Goal: Task Accomplishment & Management: Complete application form

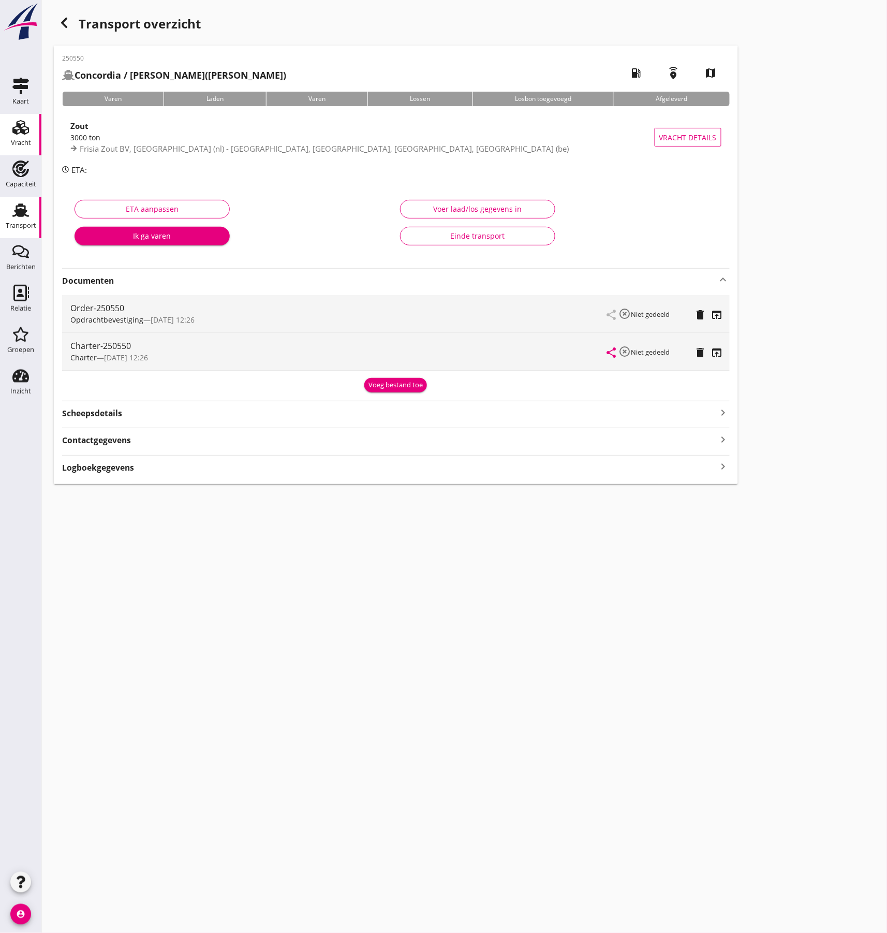
click at [28, 141] on div "Vracht" at bounding box center [21, 142] width 20 height 7
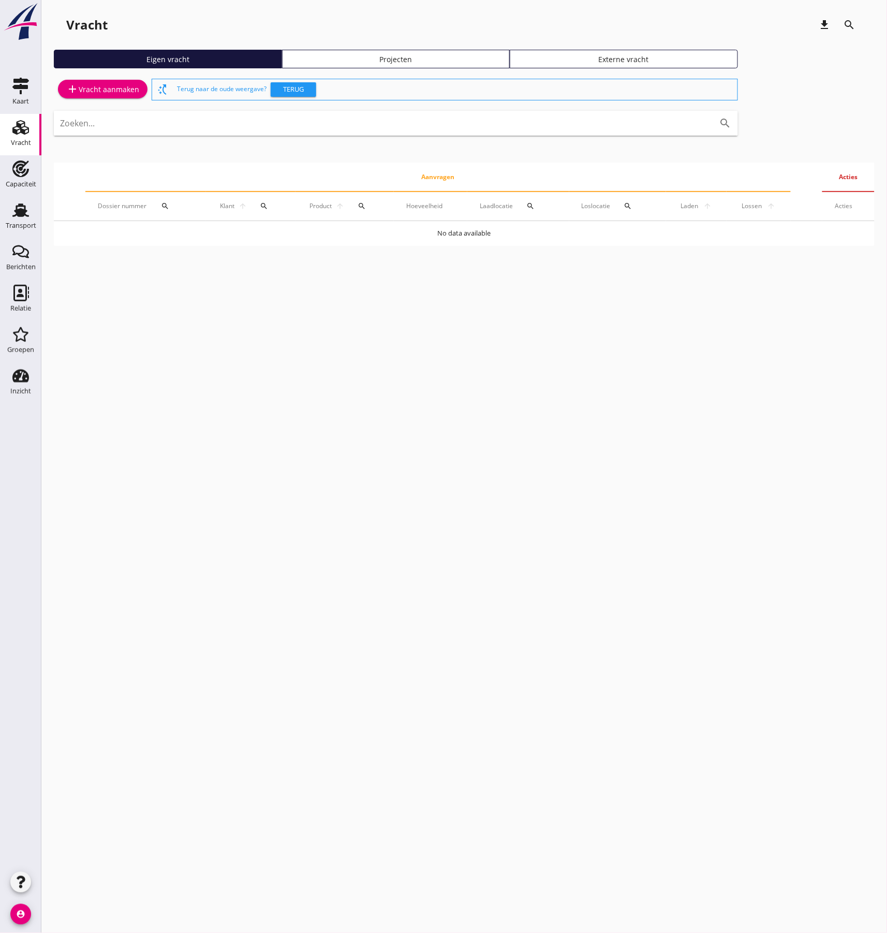
click at [101, 88] on div "add Vracht aanmaken" at bounding box center [102, 89] width 73 height 12
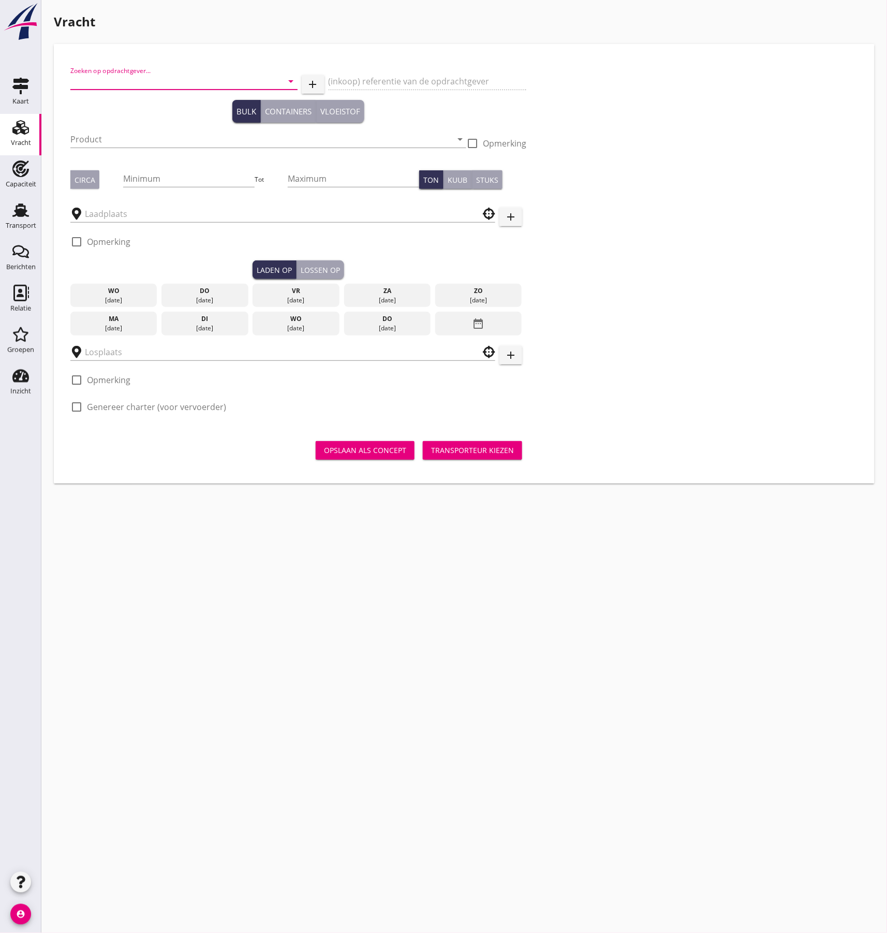
click at [150, 84] on input "Zoeken op opdrachtgever..." at bounding box center [169, 81] width 198 height 17
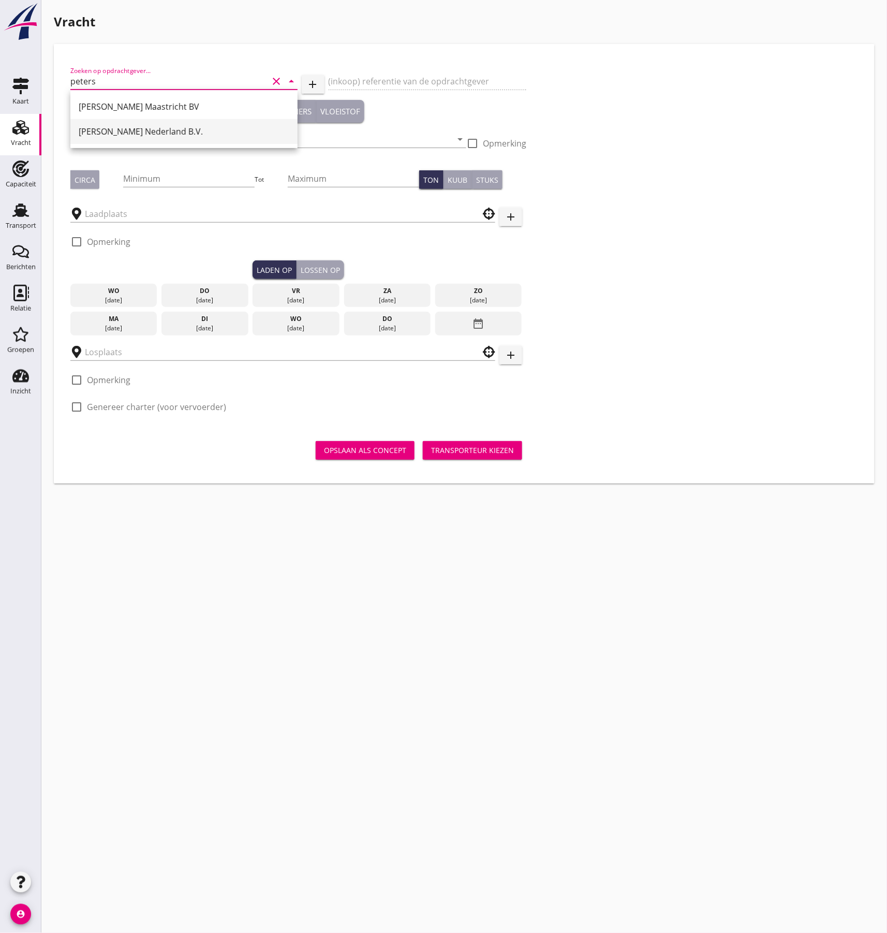
click at [140, 130] on div "[PERSON_NAME] Nederland B.V." at bounding box center [184, 131] width 211 height 12
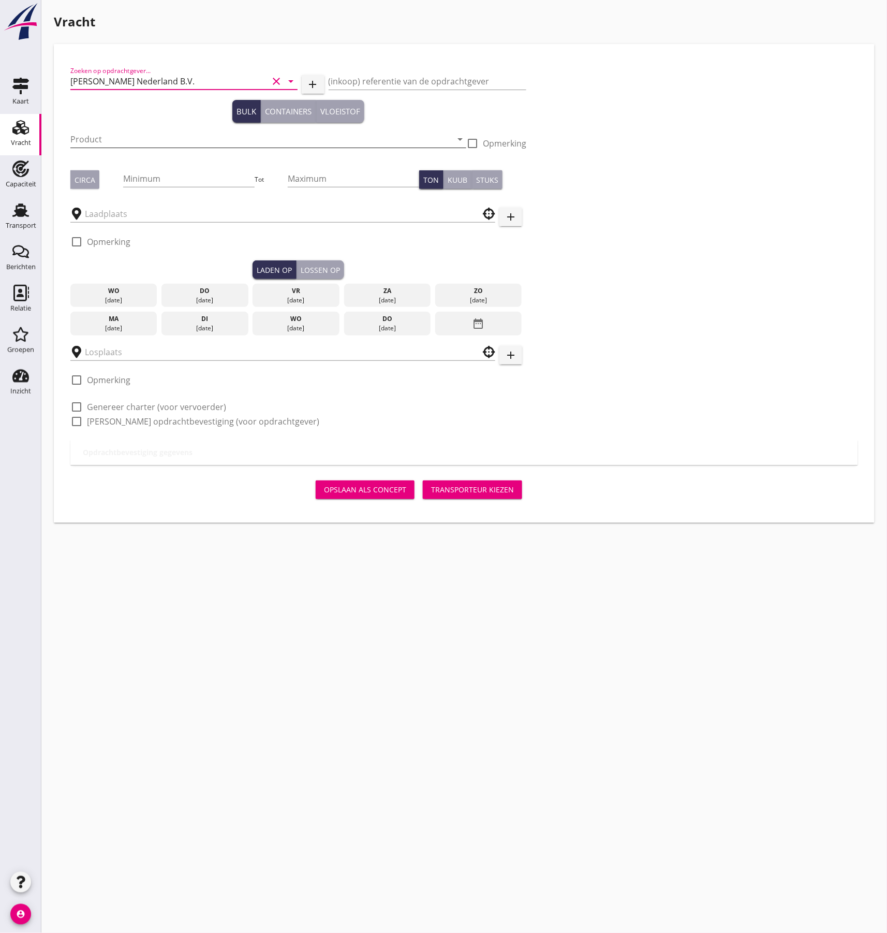
type input "[PERSON_NAME] Nederland B.V."
click at [113, 139] on input "Product" at bounding box center [261, 139] width 382 height 17
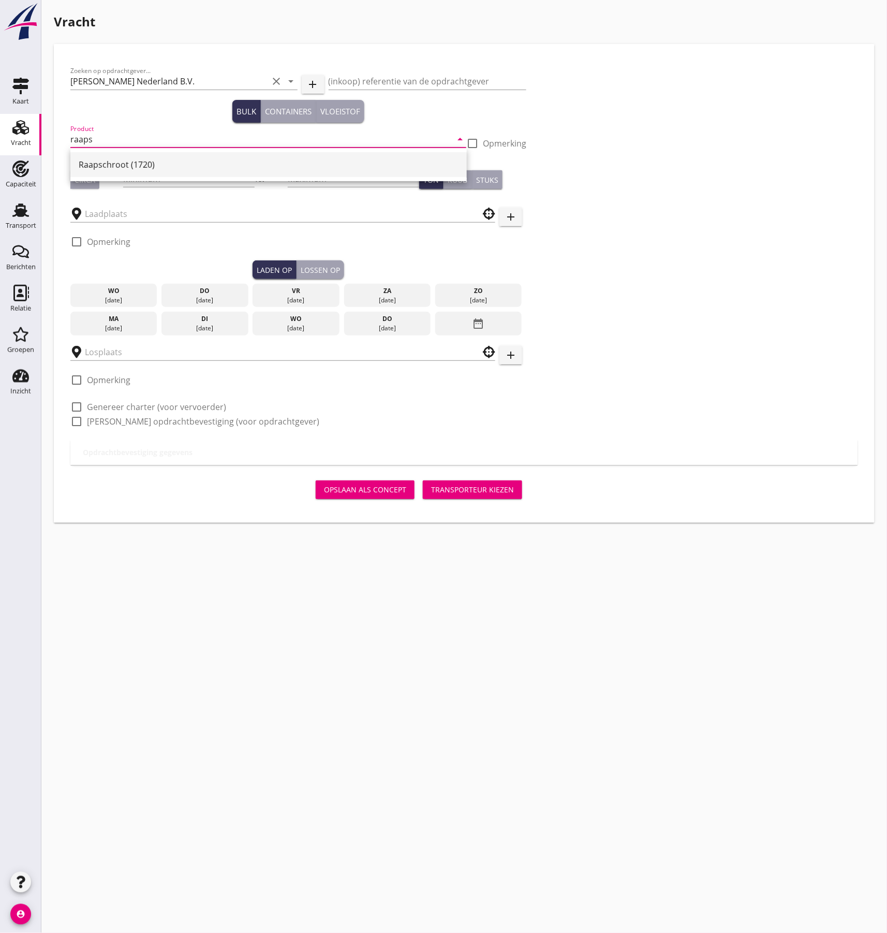
click at [125, 168] on div "Raapschroot (1720)" at bounding box center [269, 164] width 380 height 12
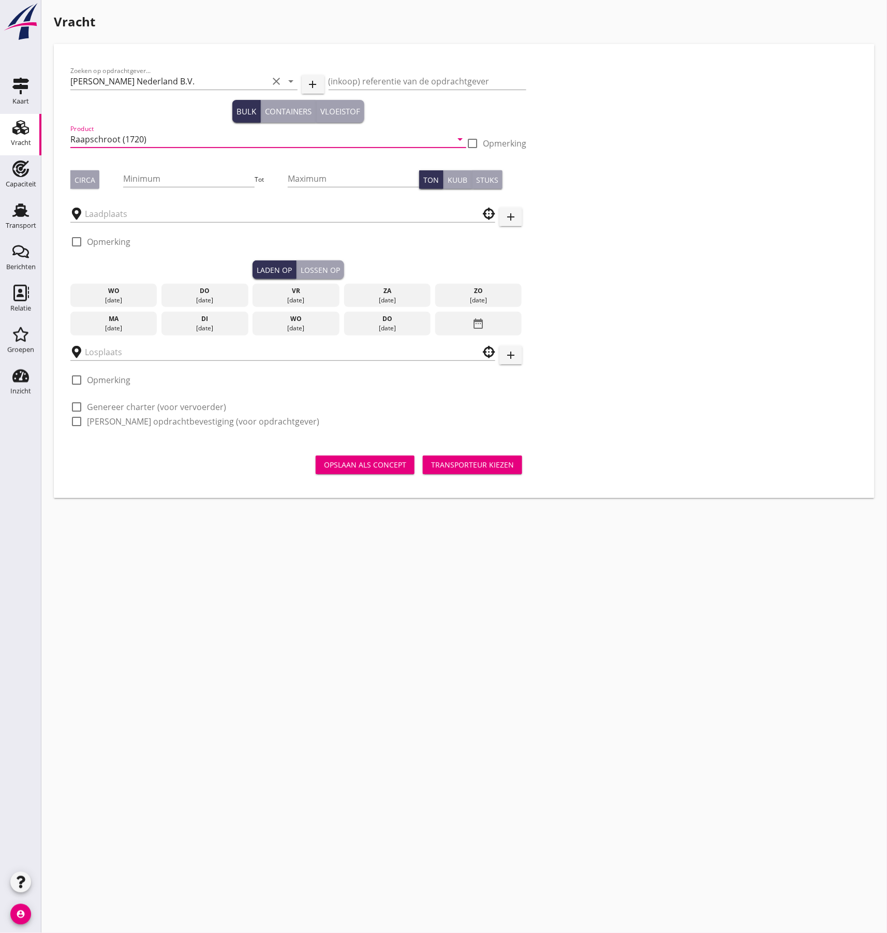
type input "Raapschroot (1720)"
click at [88, 177] on div "Circa" at bounding box center [85, 179] width 21 height 11
click at [142, 174] on input "Minimum" at bounding box center [189, 178] width 132 height 17
type input "1000"
click at [630, 195] on div "Zoeken op opdrachtgever... [PERSON_NAME] Nederland B.V. clear arrow_drop_down a…" at bounding box center [464, 251] width 796 height 380
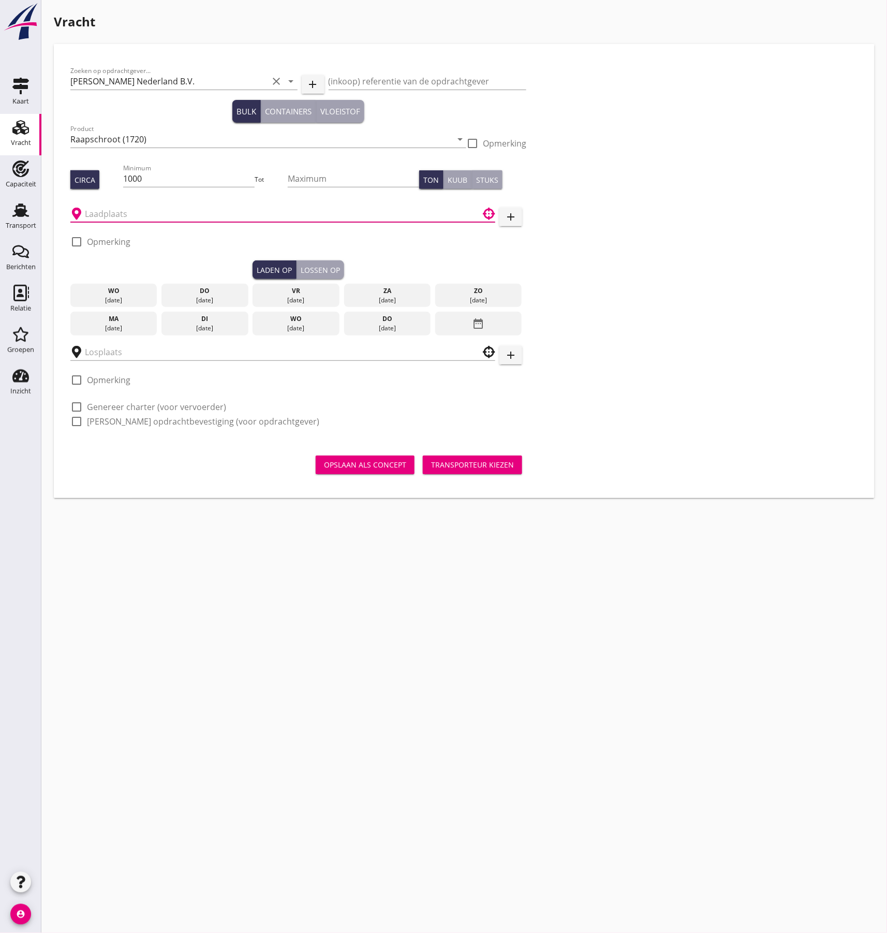
click at [101, 213] on input "text" at bounding box center [276, 214] width 382 height 17
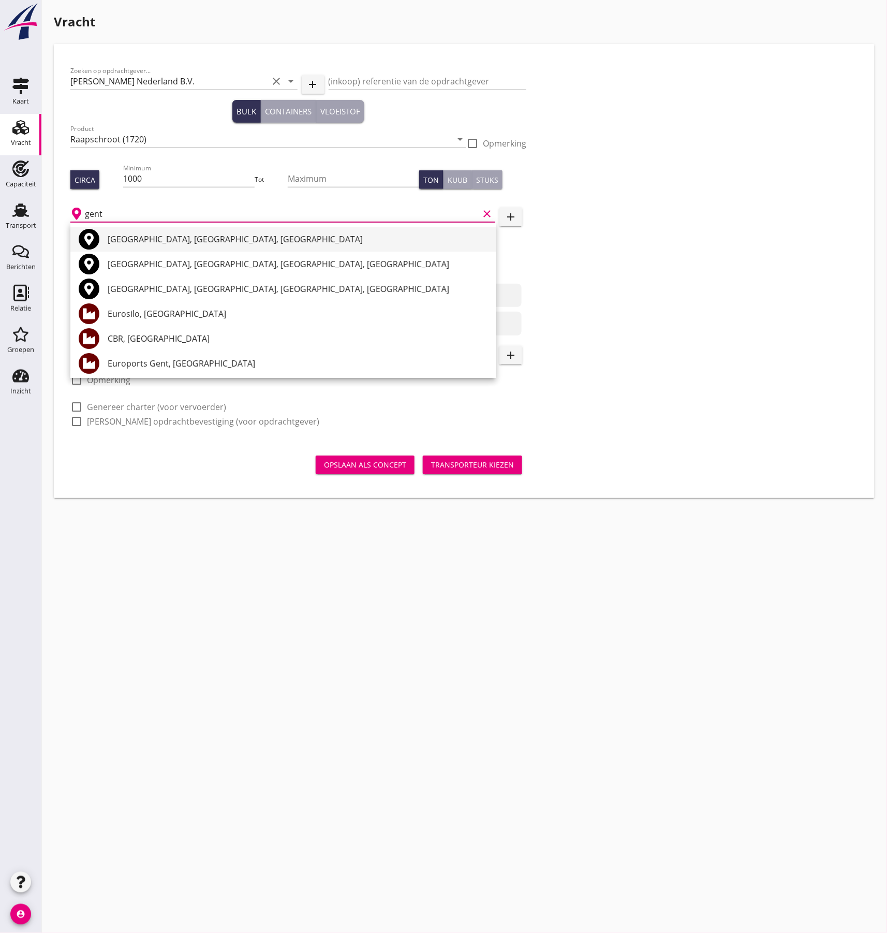
click at [122, 228] on div "[GEOGRAPHIC_DATA], [GEOGRAPHIC_DATA], [GEOGRAPHIC_DATA]" at bounding box center [298, 239] width 380 height 25
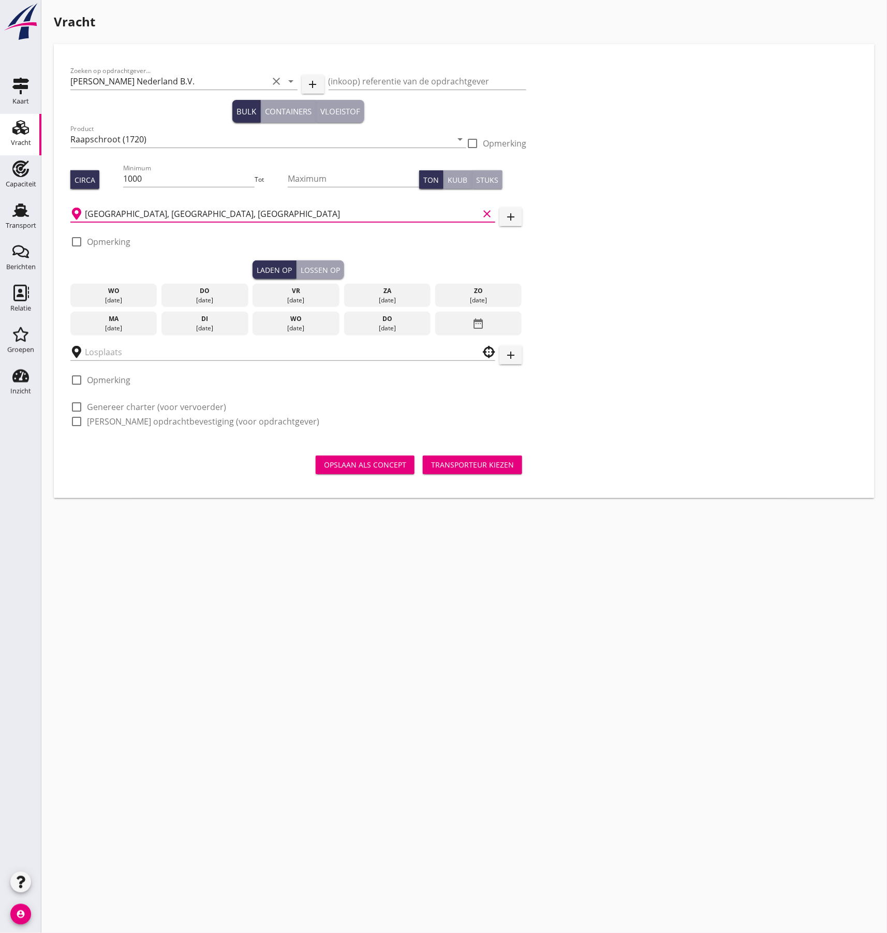
type input "[GEOGRAPHIC_DATA], [GEOGRAPHIC_DATA], [GEOGRAPHIC_DATA]"
click at [102, 244] on label "Opmerking" at bounding box center [108, 242] width 43 height 10
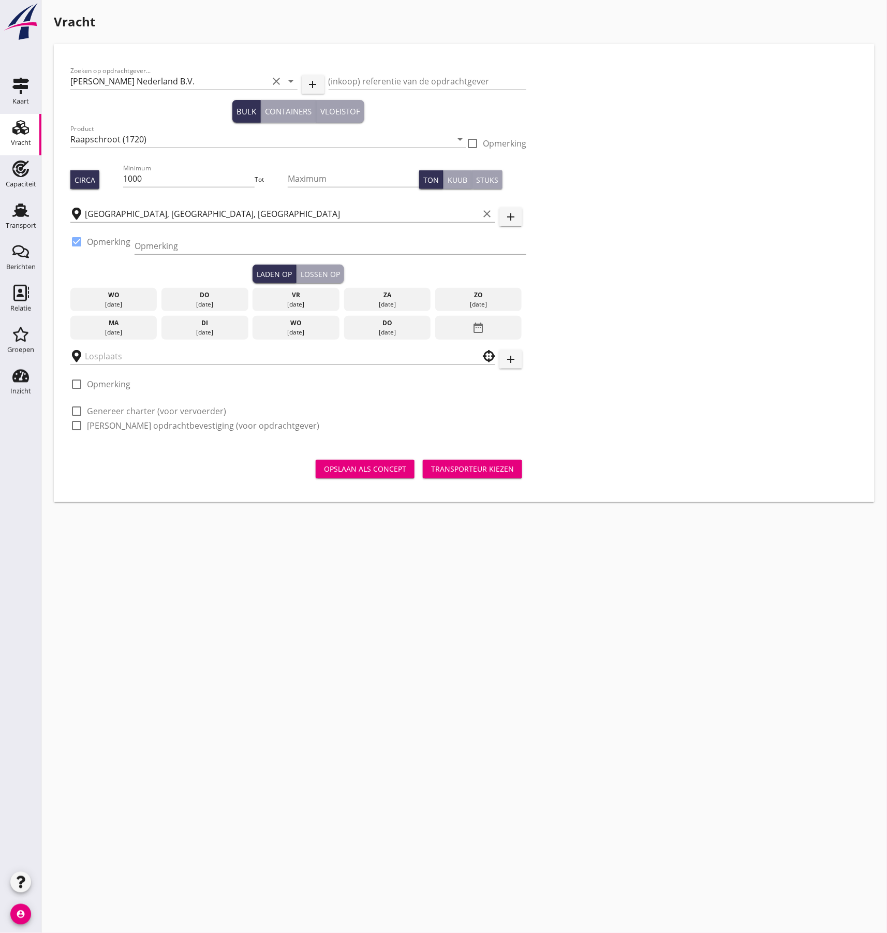
click at [83, 243] on div at bounding box center [77, 242] width 18 height 18
checkbox input "false"
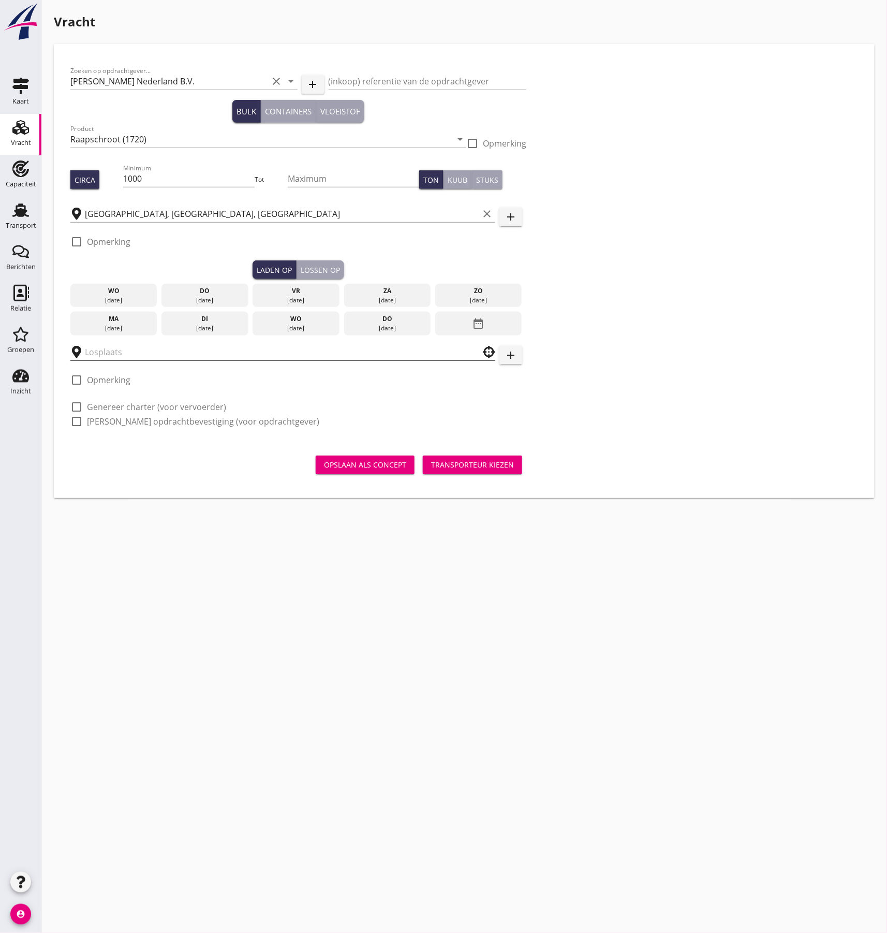
click at [106, 353] on input "text" at bounding box center [276, 352] width 382 height 17
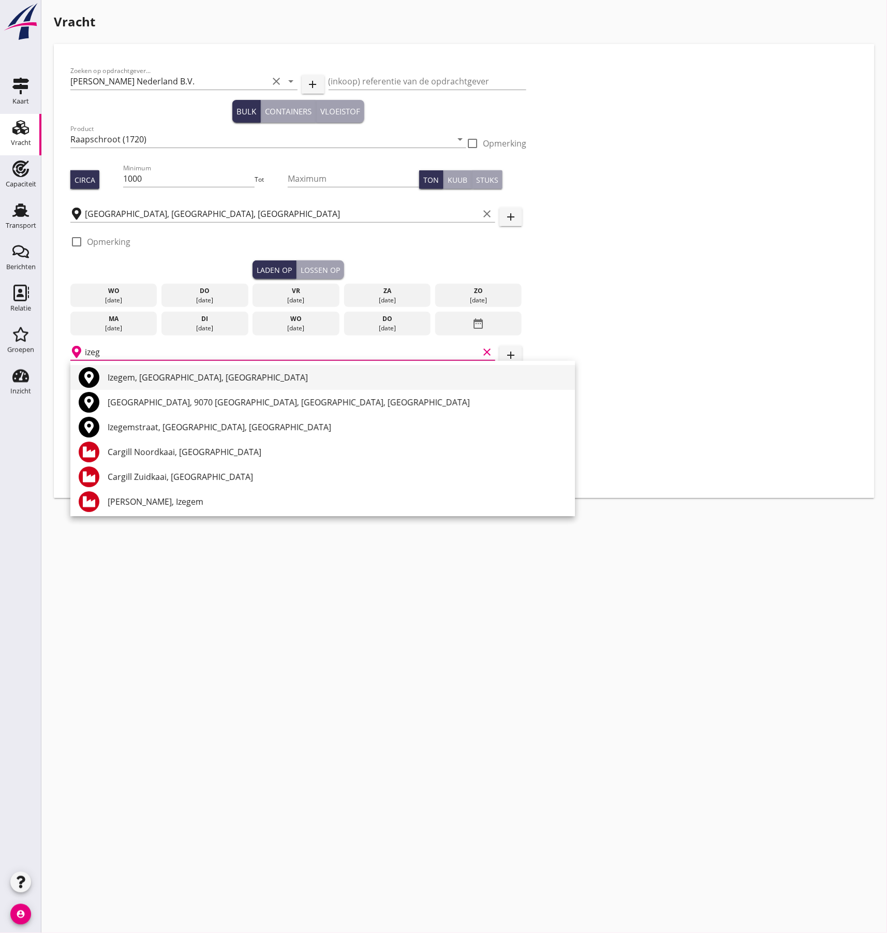
click at [127, 373] on div "Izegem, [GEOGRAPHIC_DATA], [GEOGRAPHIC_DATA]" at bounding box center [337, 377] width 459 height 12
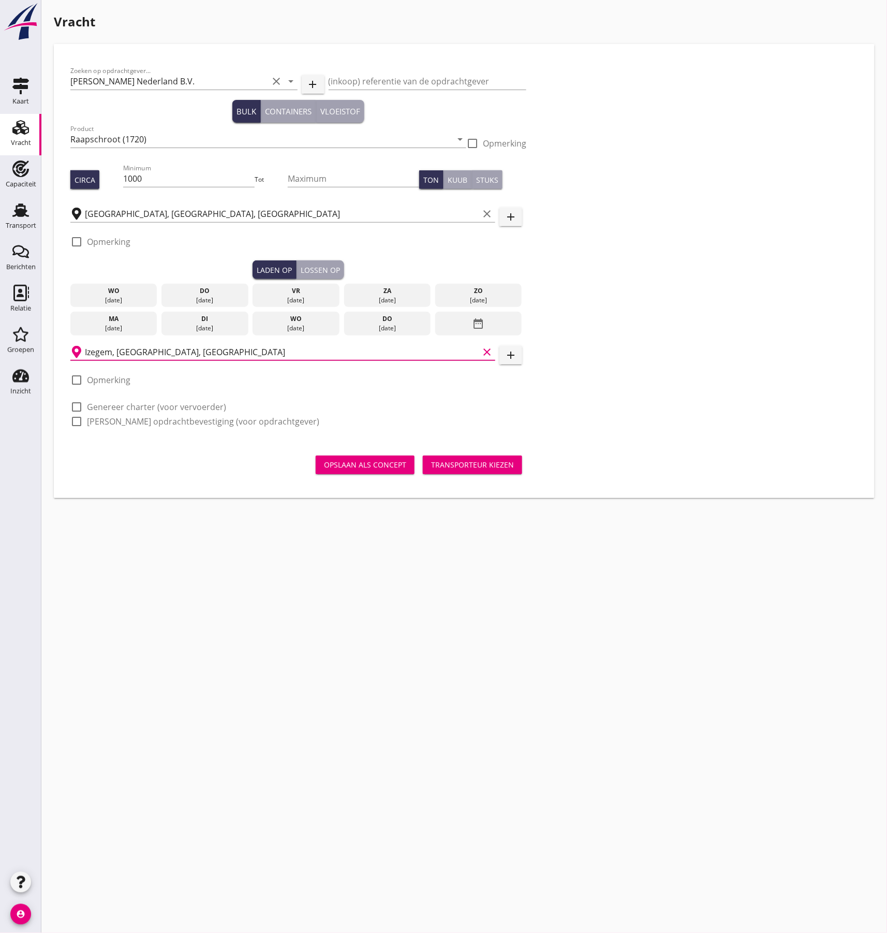
type input "Izegem, [GEOGRAPHIC_DATA], [GEOGRAPHIC_DATA]"
click at [80, 404] on div at bounding box center [77, 407] width 18 height 18
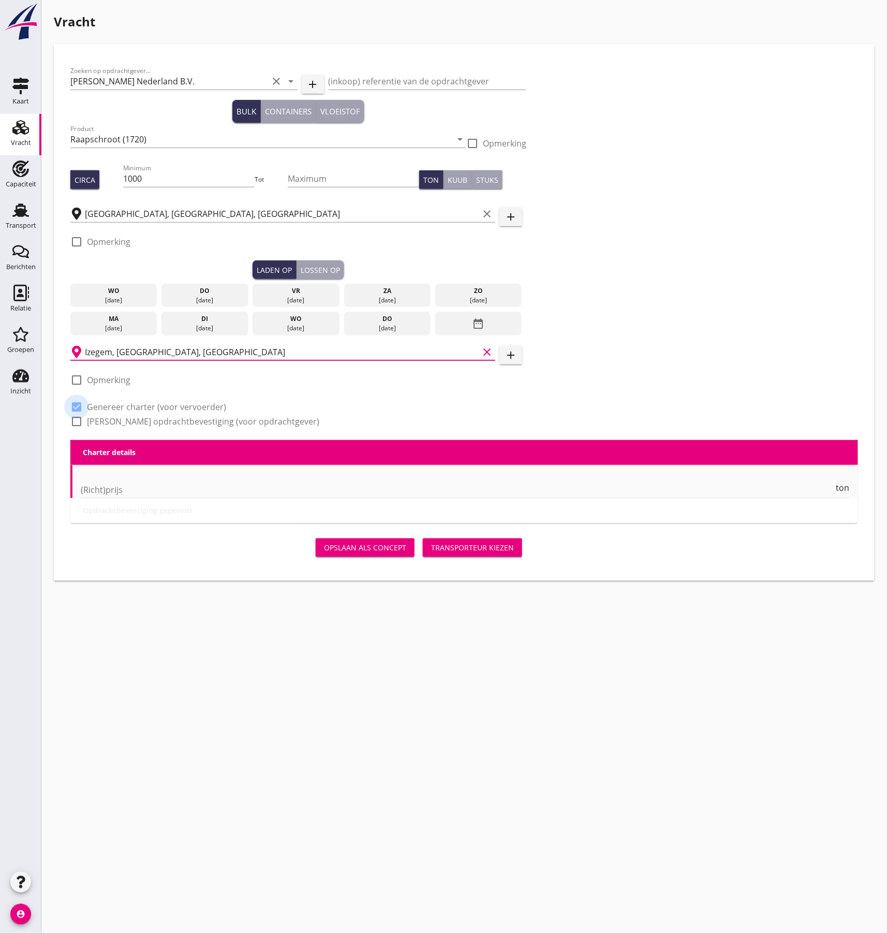
checkbox input "true"
click at [75, 419] on div at bounding box center [77, 422] width 18 height 18
checkbox input "true"
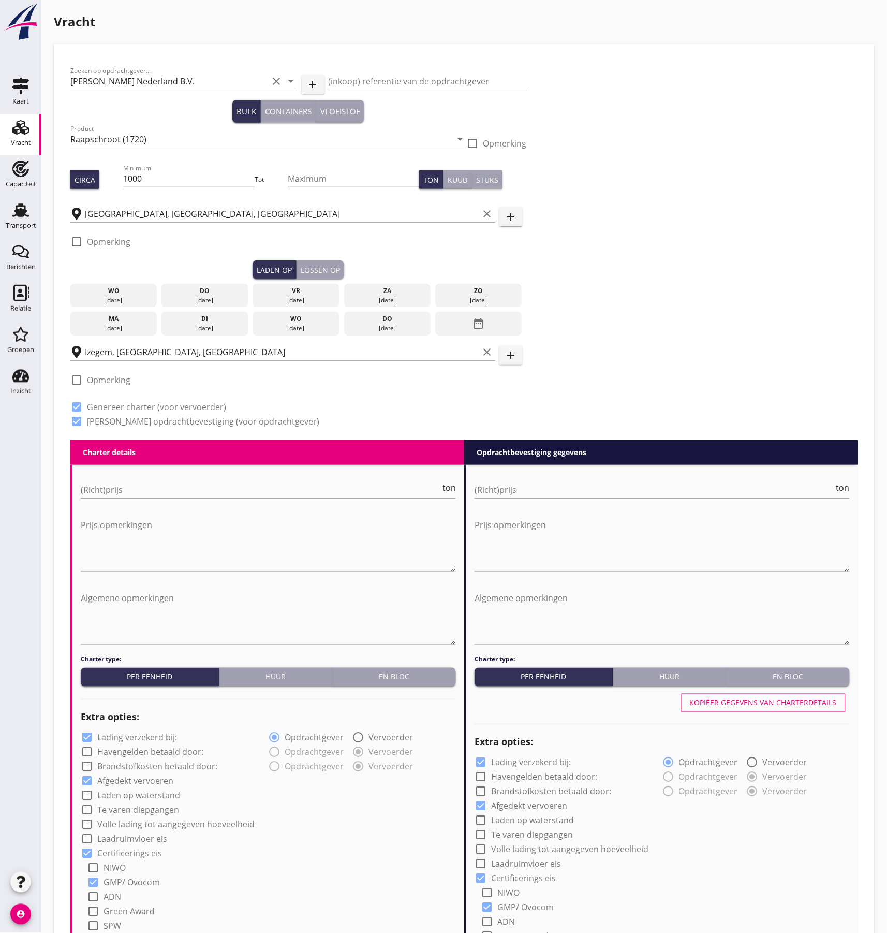
click at [380, 294] on div "za" at bounding box center [387, 290] width 82 height 9
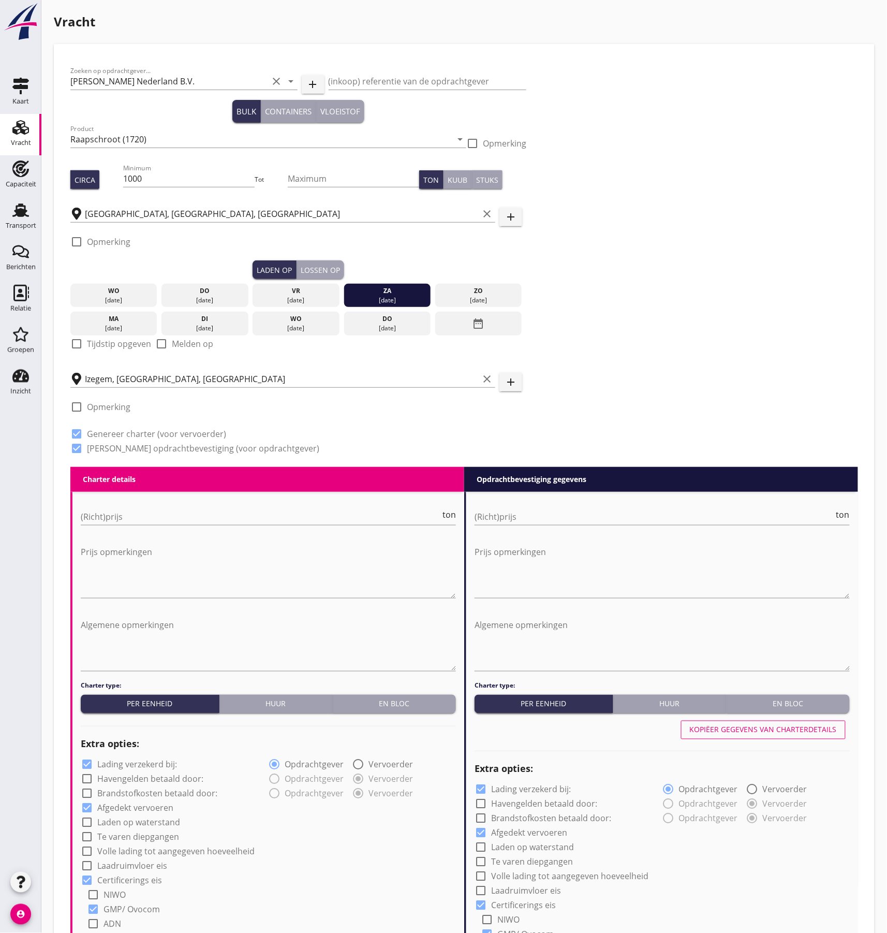
click at [96, 342] on label "Tijdstip opgeven" at bounding box center [119, 344] width 64 height 10
checkbox input "true"
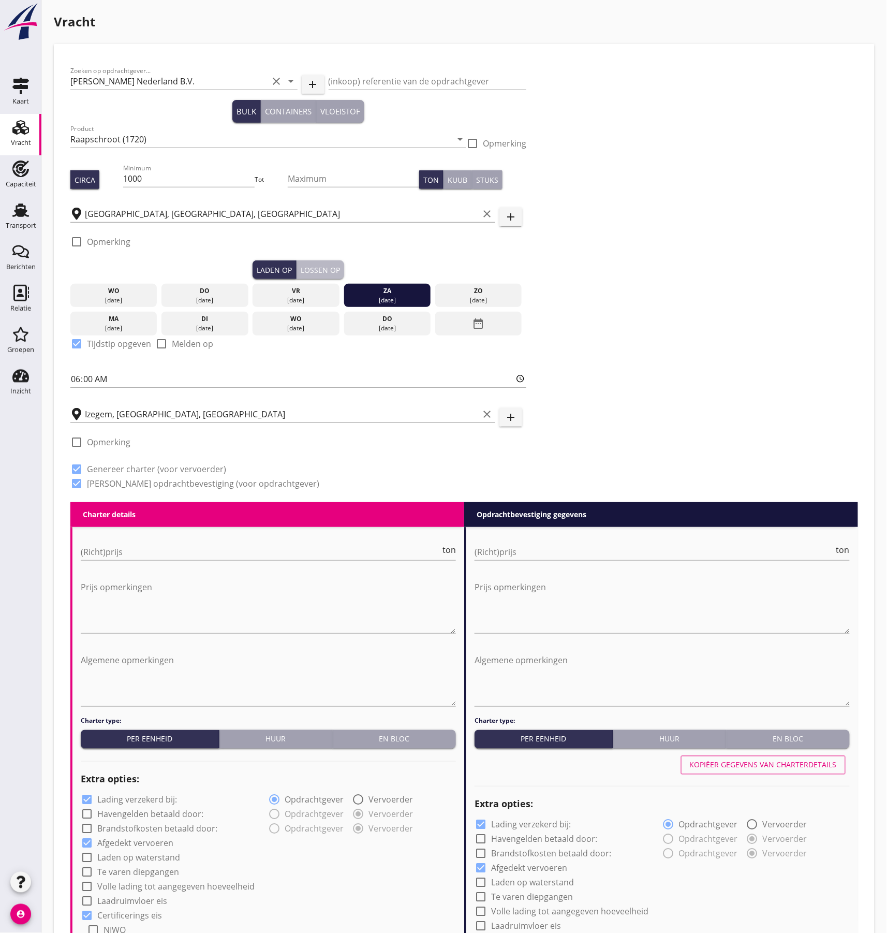
click at [322, 271] on div "Lossen op" at bounding box center [320, 270] width 39 height 11
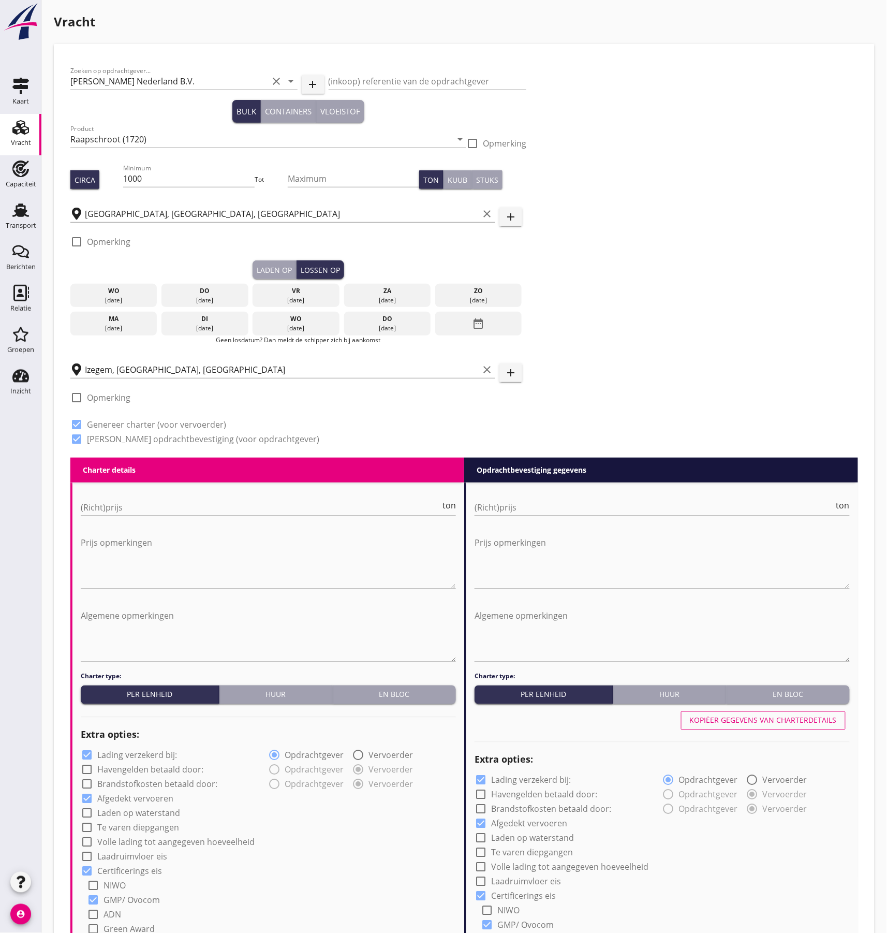
click at [134, 324] on div "[DATE]" at bounding box center [114, 328] width 82 height 9
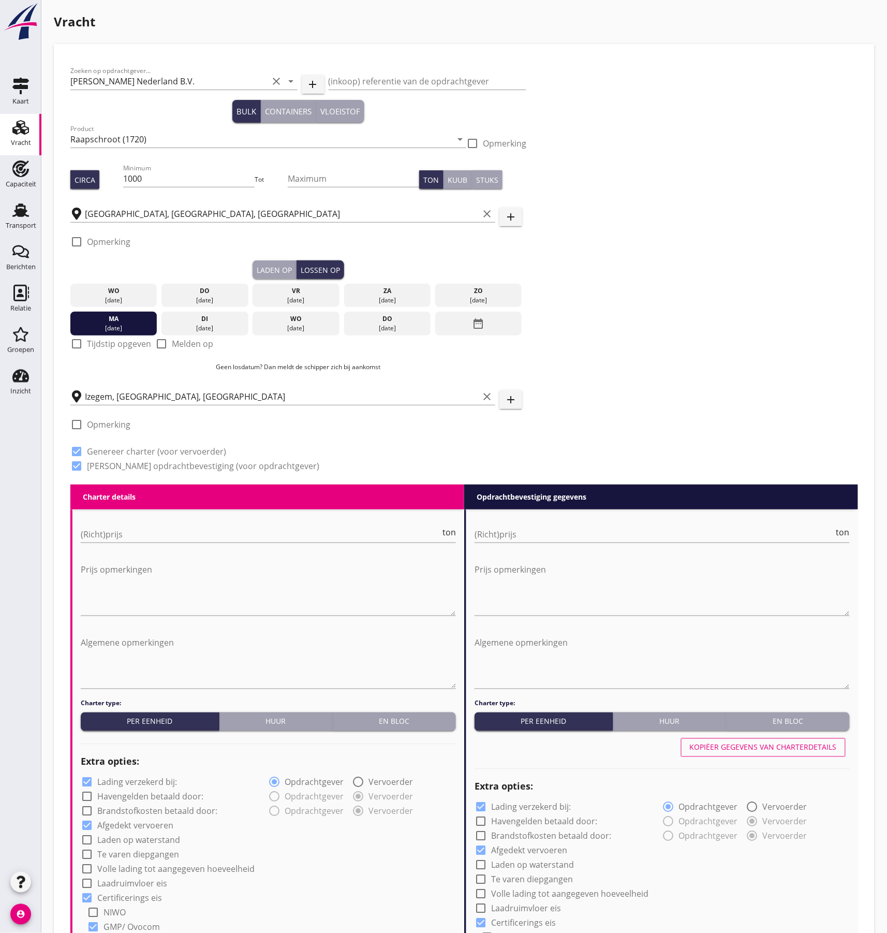
click at [93, 345] on label "Tijdstip opgeven" at bounding box center [119, 344] width 64 height 10
checkbox input "true"
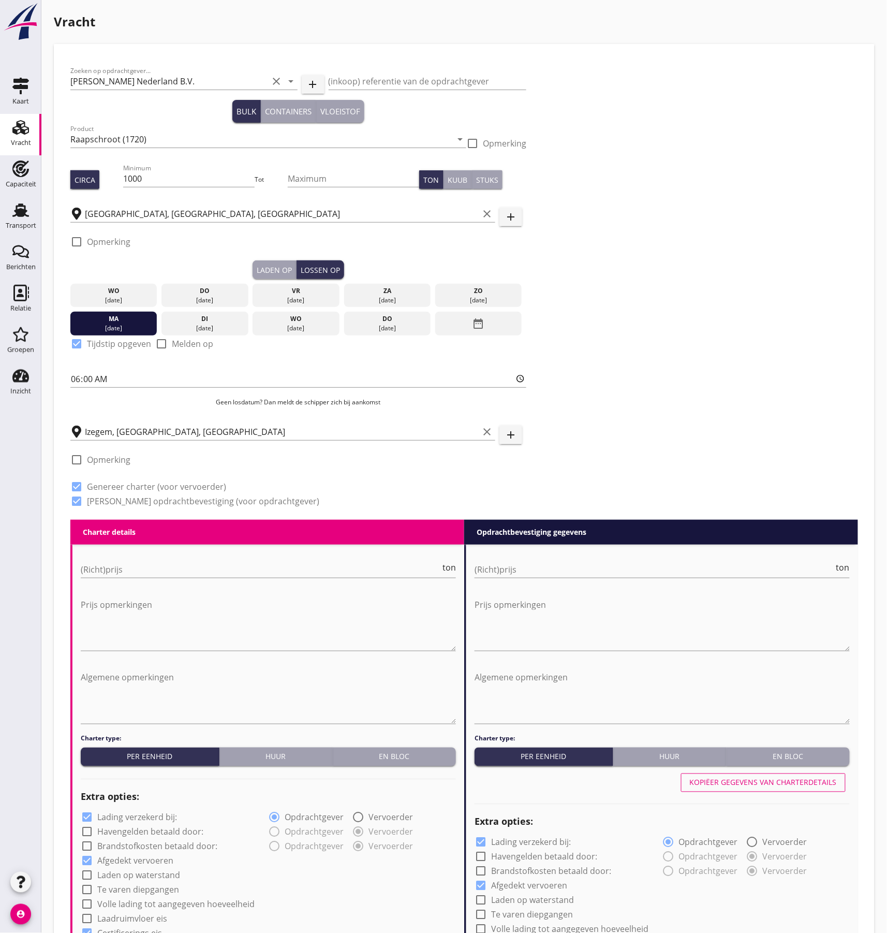
click at [690, 359] on div "Zoeken op opdrachtgever... [PERSON_NAME] Nederland B.V. clear arrow_drop_down a…" at bounding box center [464, 290] width 796 height 459
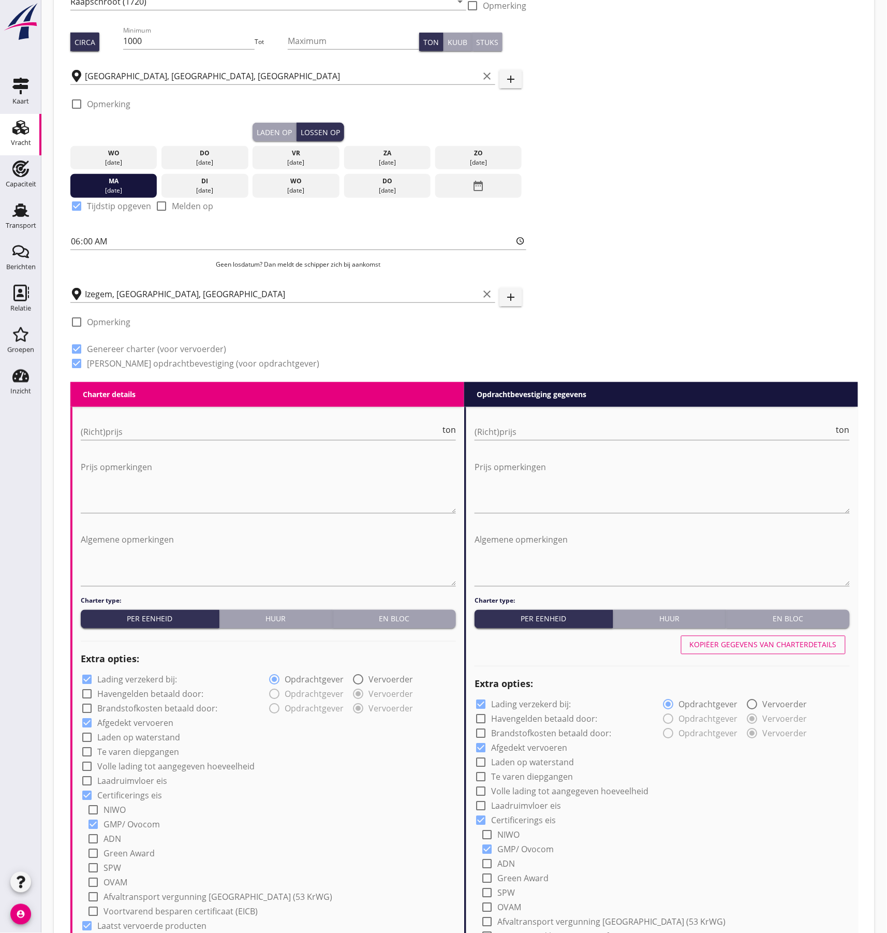
click at [417, 610] on button "En bloc" at bounding box center [394, 619] width 123 height 19
click at [765, 628] on button "En bloc" at bounding box center [788, 619] width 123 height 19
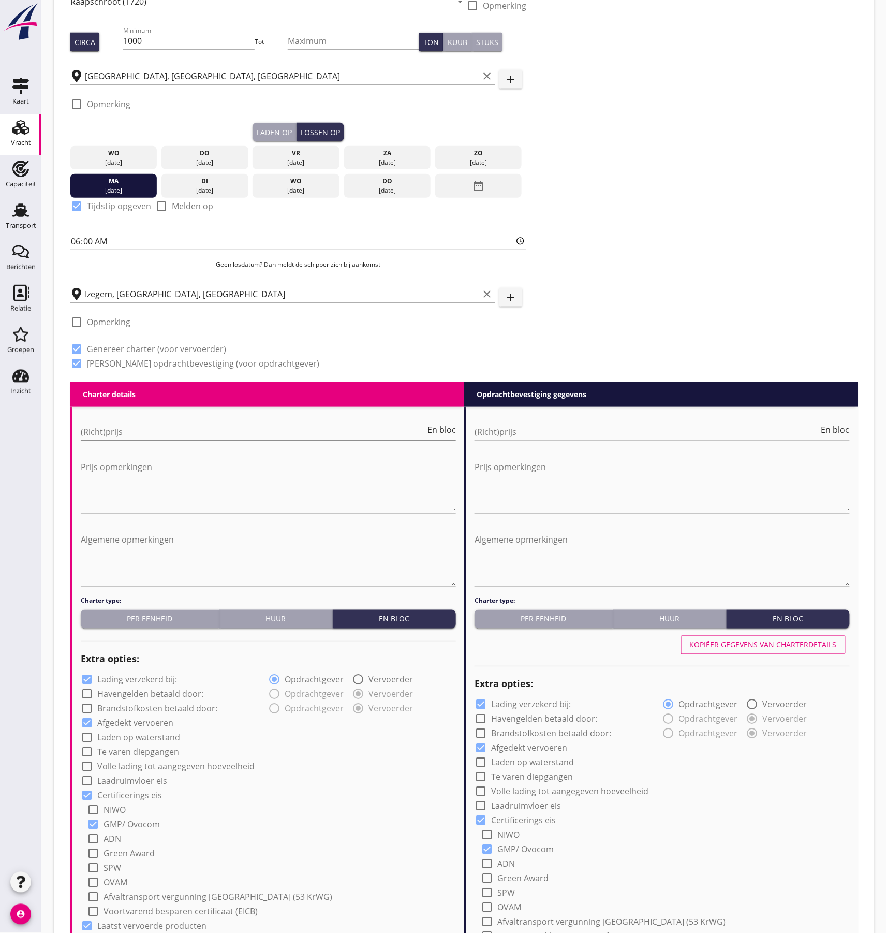
click at [139, 433] on input "(Richt)prijs" at bounding box center [253, 432] width 345 height 17
type input "7500"
click at [577, 435] on input "(Richt)prijs" at bounding box center [647, 432] width 345 height 17
type input "7500"
click at [661, 313] on div "Zoeken op opdrachtgever... [PERSON_NAME] Nederland B.V. clear arrow_drop_down a…" at bounding box center [464, 152] width 796 height 459
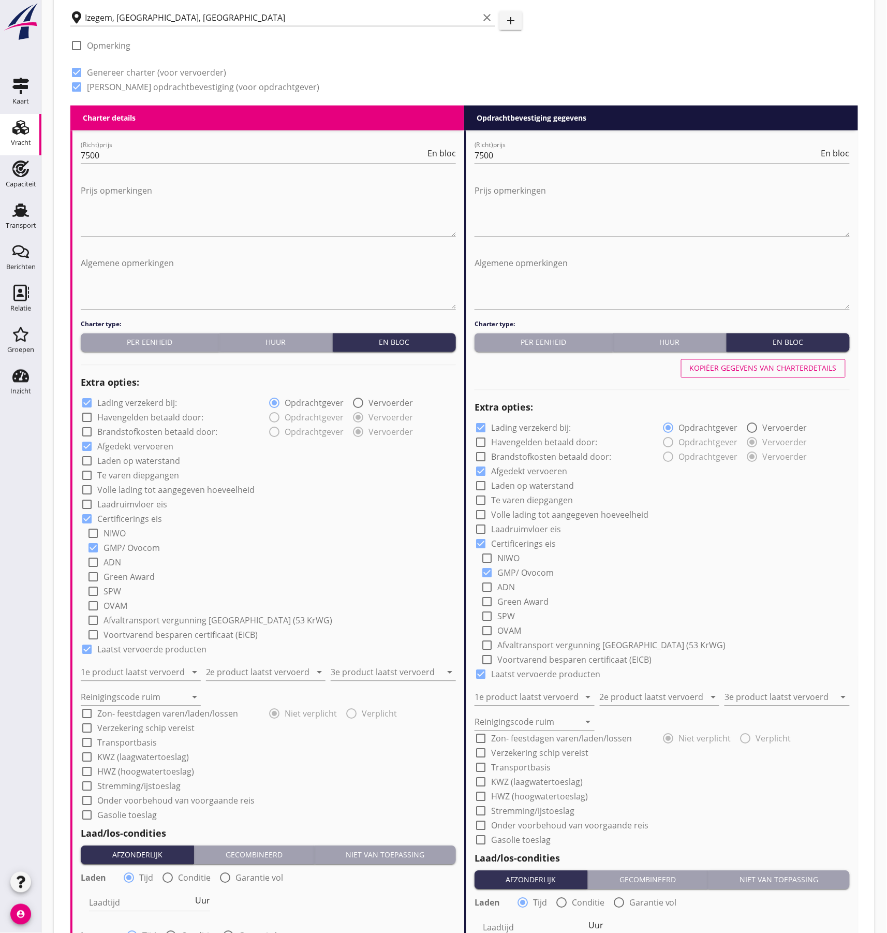
scroll to position [483, 0]
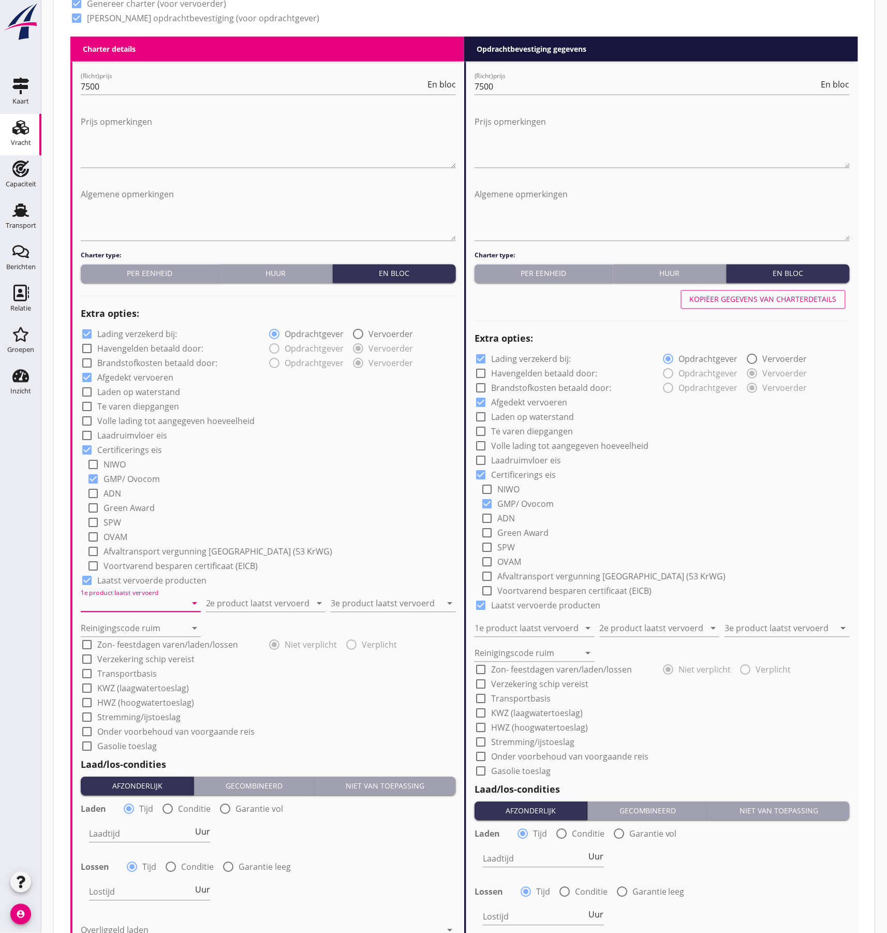
click at [129, 603] on input "1e product laatst vervoerd" at bounding box center [134, 603] width 106 height 17
click at [113, 651] on div "Slakken (6152)" at bounding box center [141, 654] width 104 height 12
type input "Slakken (6152)"
click at [293, 603] on input "2e product laatst vervoerd" at bounding box center [259, 603] width 106 height 17
click at [264, 624] on div "Coils (5412)" at bounding box center [266, 629] width 104 height 12
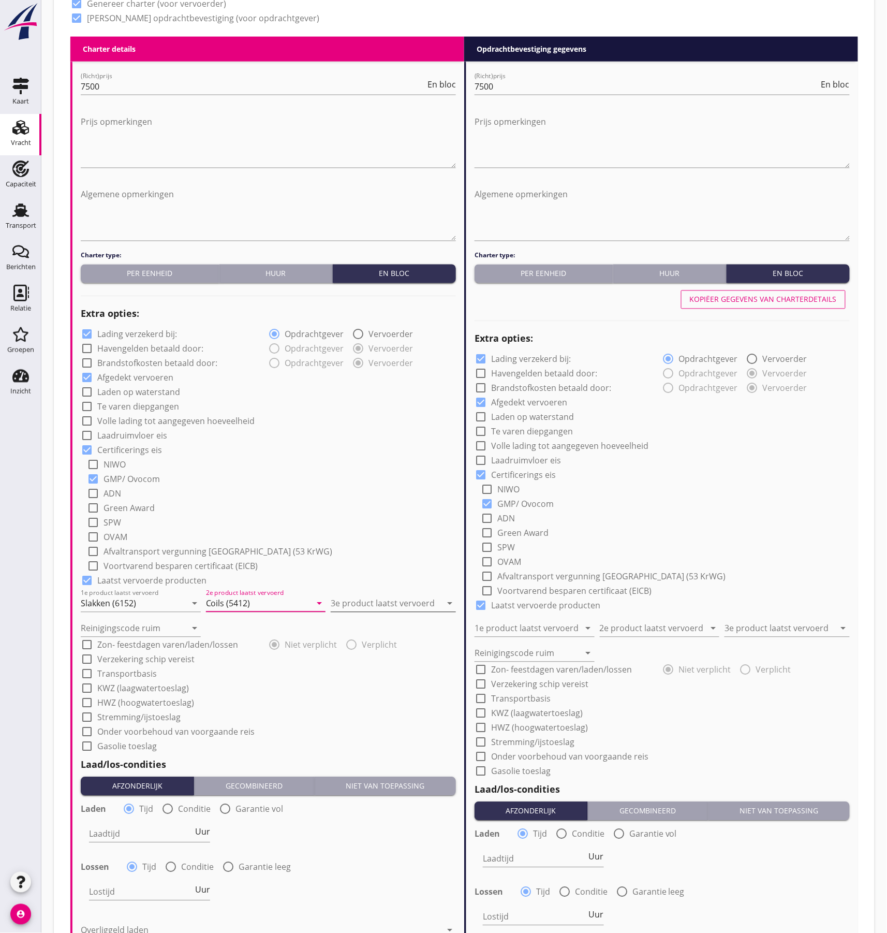
type input "Coils (5412)"
click at [366, 604] on input "3e product laatst vervoerd" at bounding box center [386, 603] width 111 height 17
click at [366, 624] on div "Coils (5412)" at bounding box center [394, 629] width 109 height 12
type input "Coils (5412)"
click at [160, 628] on input "Reinigingscode ruim" at bounding box center [134, 628] width 106 height 17
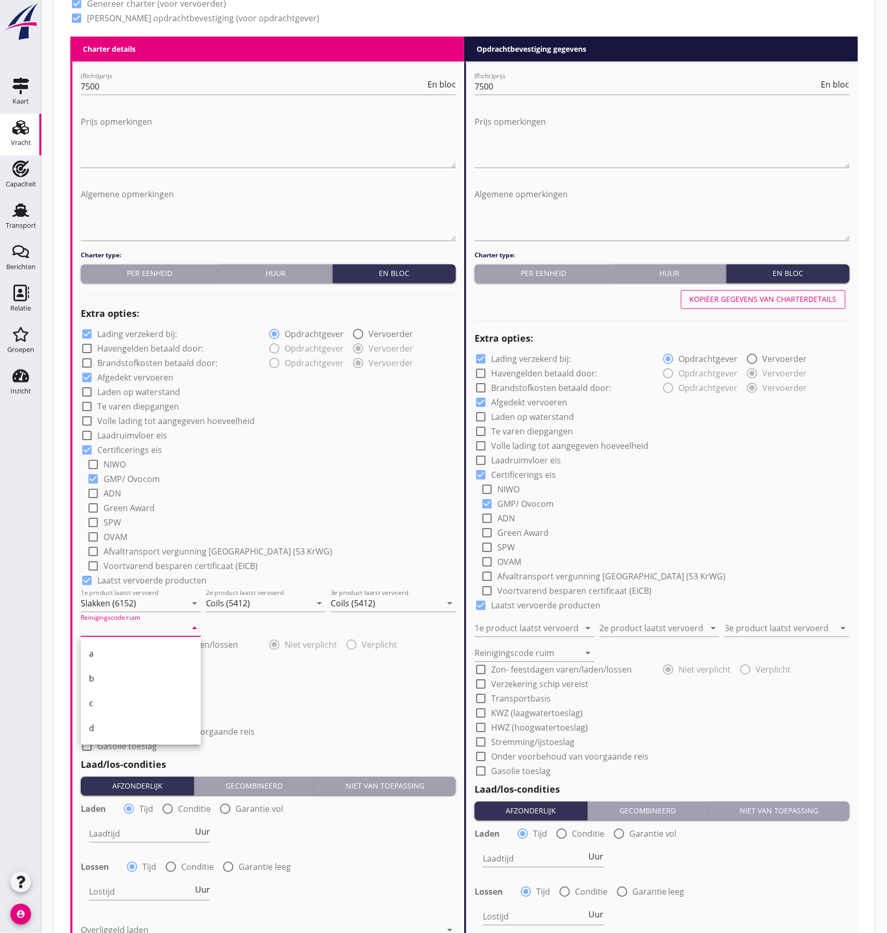
click at [110, 672] on div "b" at bounding box center [141, 678] width 104 height 25
type input "b"
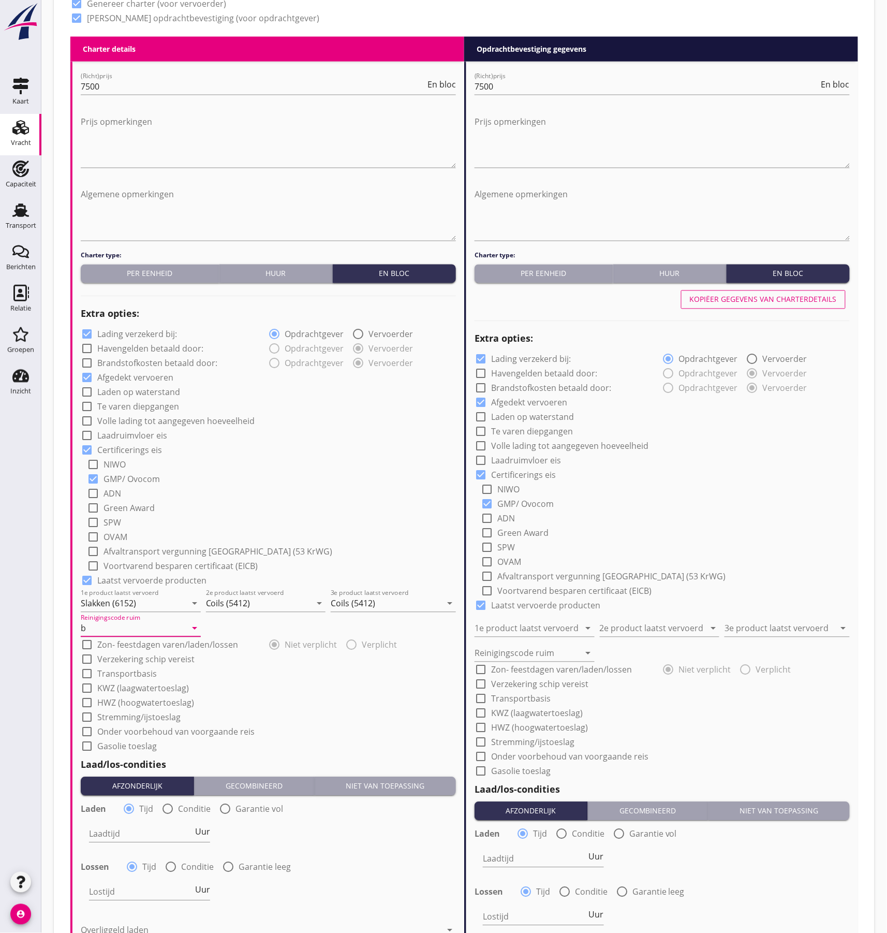
click at [384, 533] on div "check_box_outline_blank OVAM" at bounding box center [271, 536] width 369 height 14
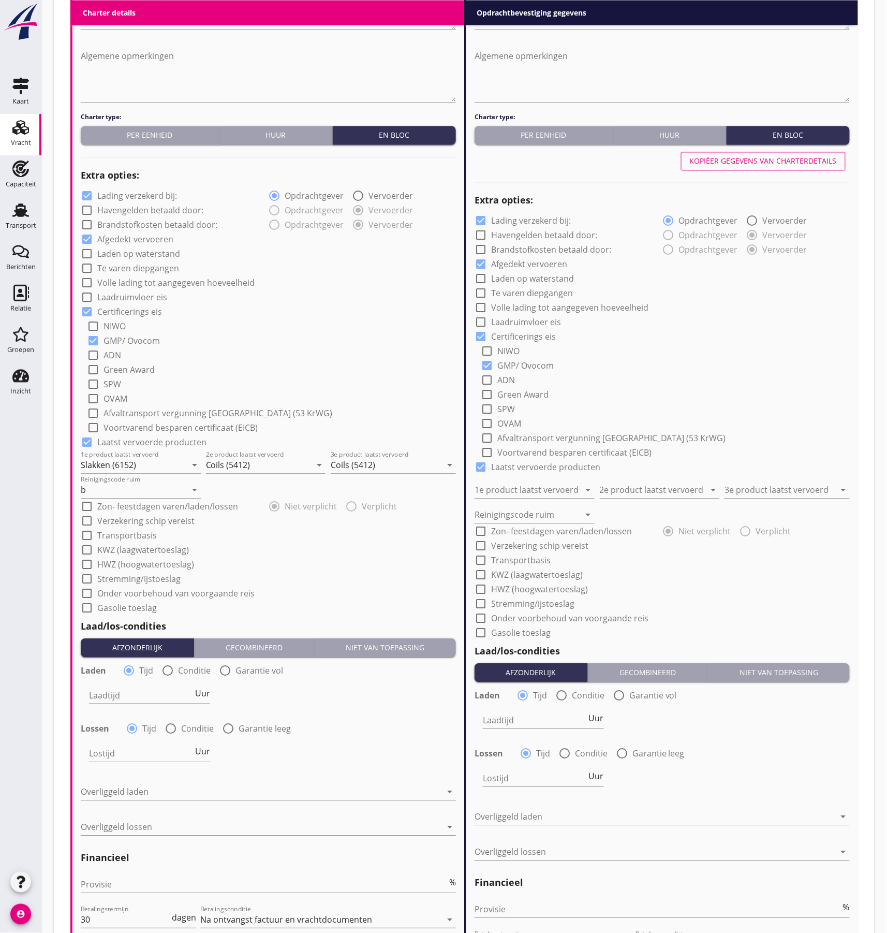
click at [110, 693] on input "Laadtijd" at bounding box center [141, 696] width 104 height 17
drag, startPoint x: 206, startPoint y: 692, endPoint x: 209, endPoint y: 705, distance: 13.4
click at [206, 692] on span "Uur" at bounding box center [202, 694] width 15 height 8
click at [204, 751] on span "Uur" at bounding box center [202, 752] width 15 height 8
click at [115, 696] on input "Laadtijd" at bounding box center [141, 696] width 104 height 17
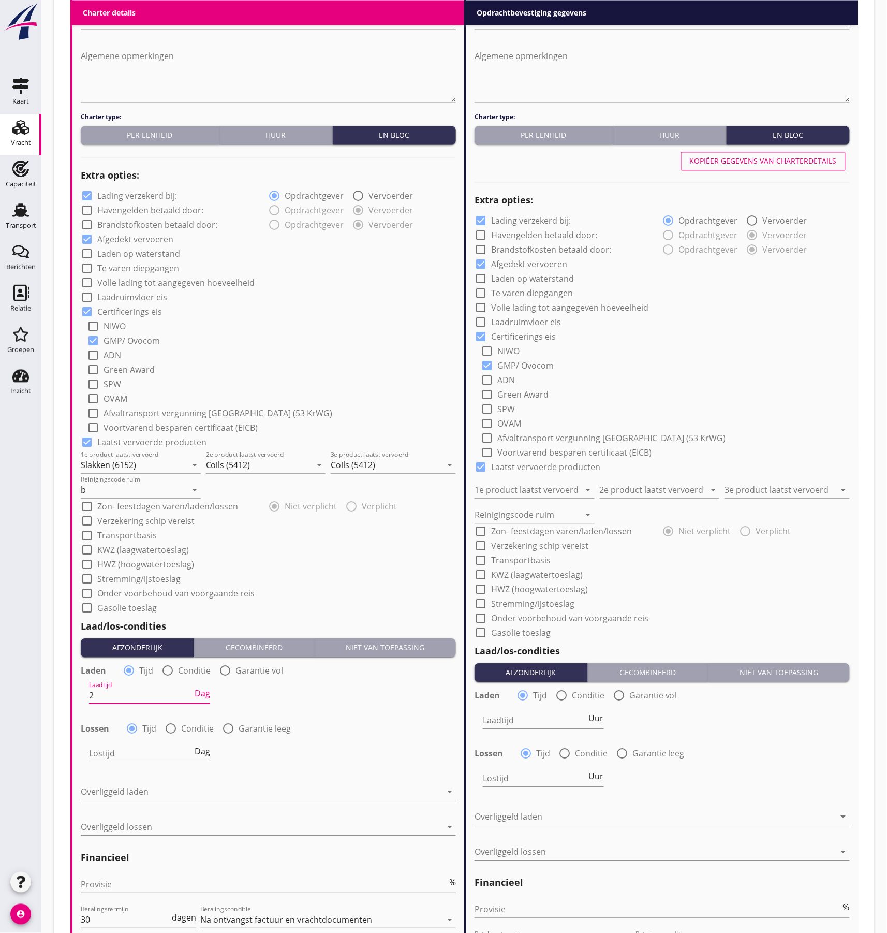
type input "2"
click at [107, 750] on input "Lostijd" at bounding box center [141, 754] width 104 height 17
type input "2"
click at [106, 790] on div at bounding box center [261, 792] width 361 height 17
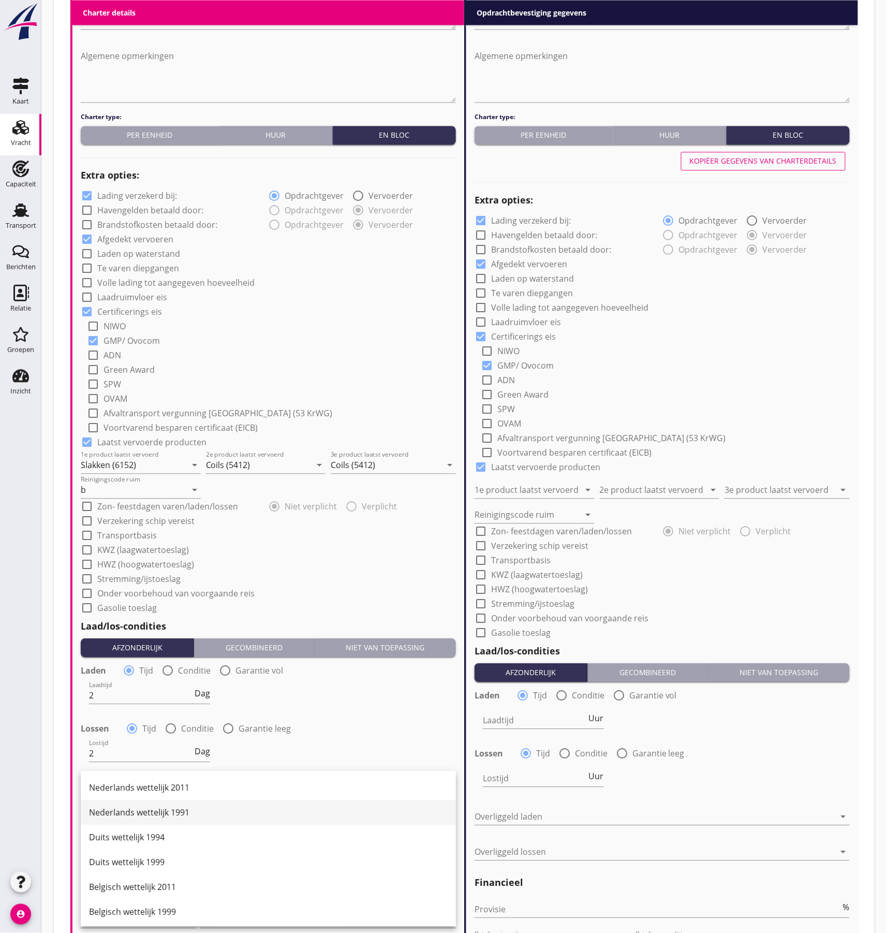
scroll to position [69, 0]
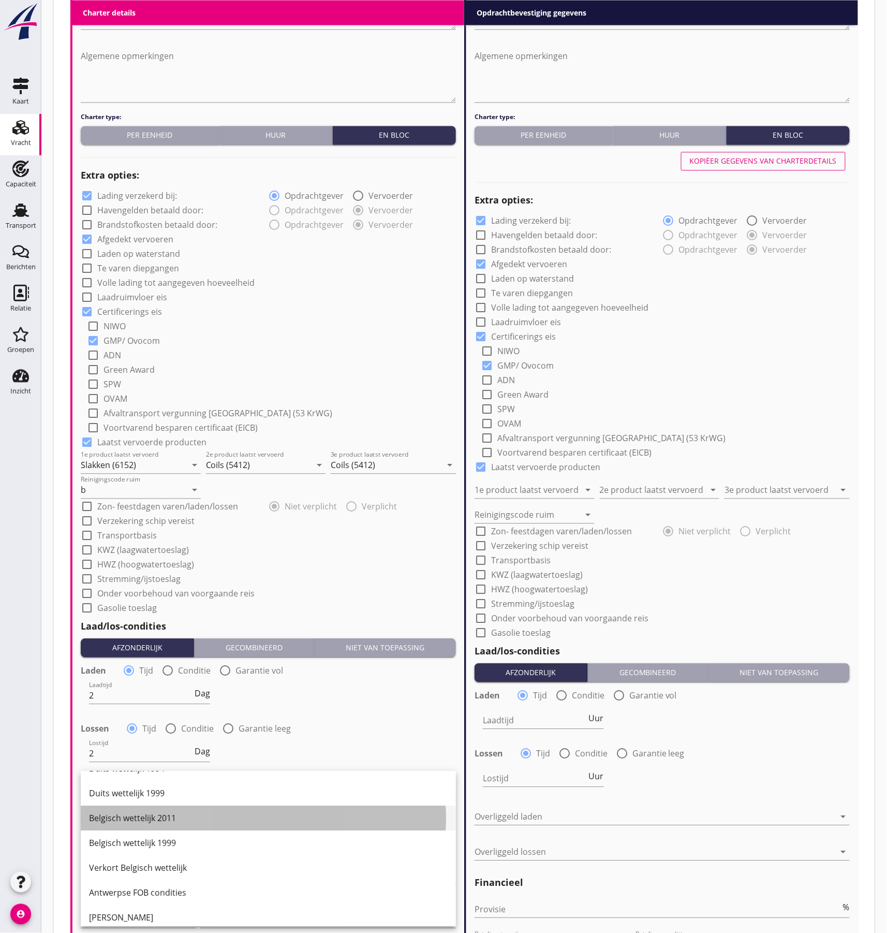
click at [148, 822] on div "Belgisch wettelijk 2011" at bounding box center [268, 818] width 359 height 12
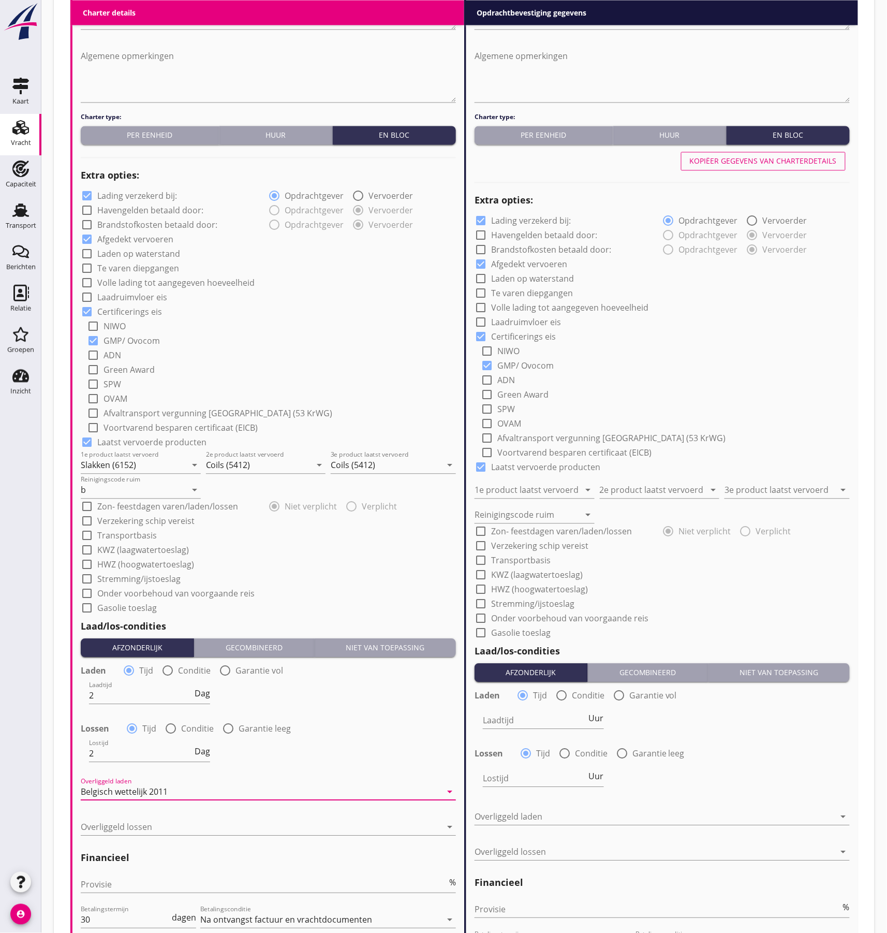
click at [148, 822] on div at bounding box center [261, 827] width 361 height 17
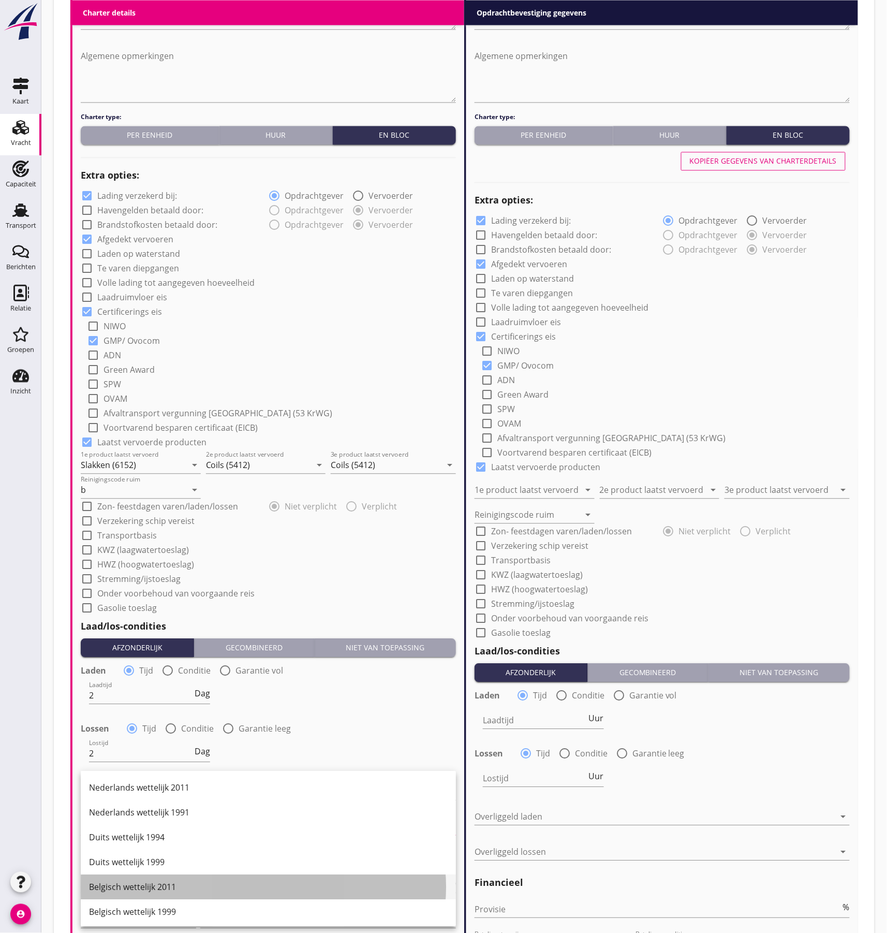
click at [194, 889] on div "Belgisch wettelijk 2011" at bounding box center [268, 887] width 359 height 12
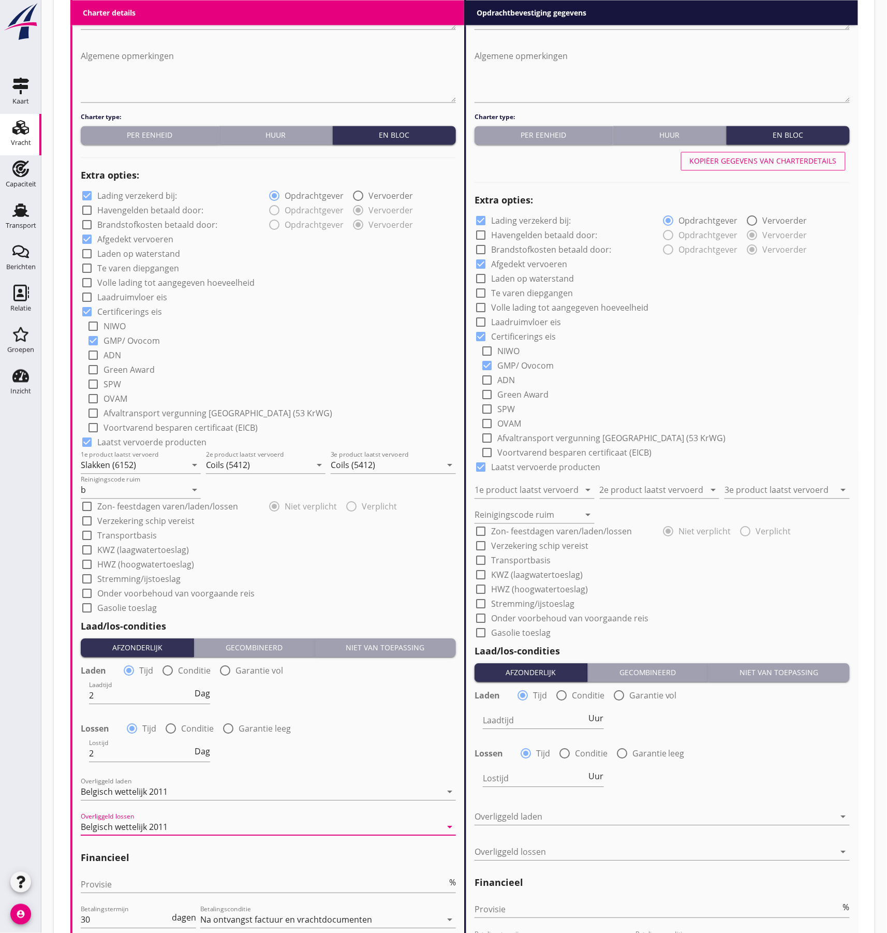
scroll to position [759, 0]
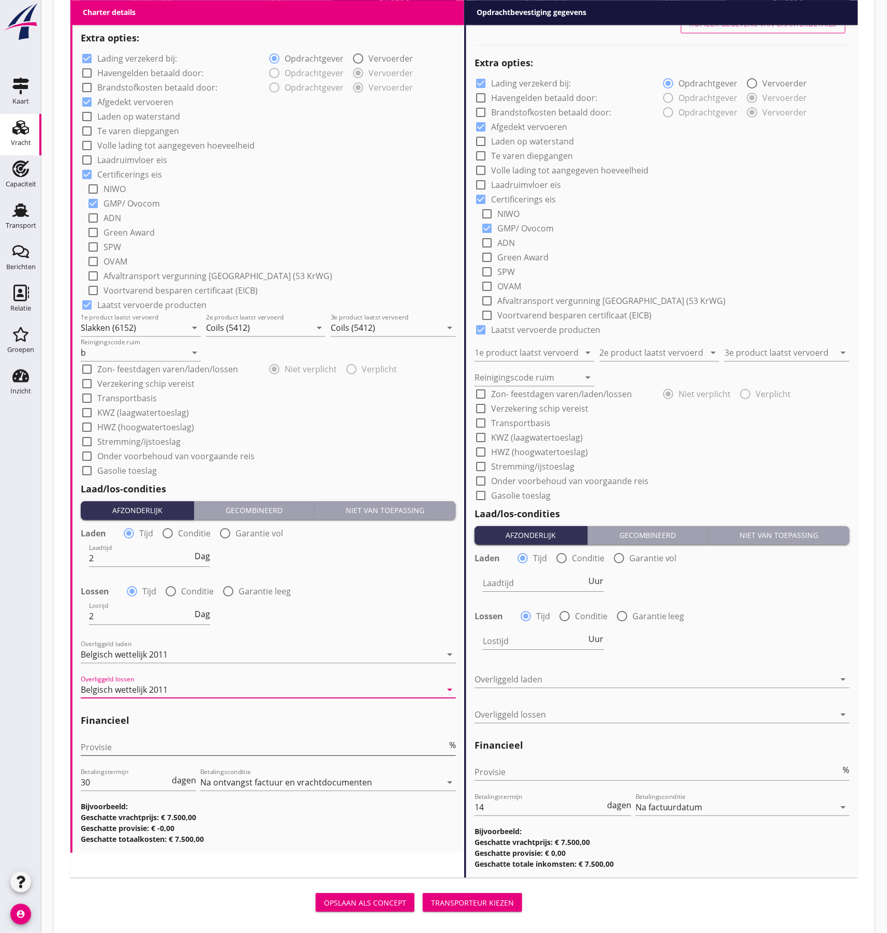
click at [110, 746] on input "Provisie" at bounding box center [264, 747] width 367 height 17
type input "5"
click at [390, 448] on div "check_box_outline_blank Onder voorbehoud van voorgaande reis" at bounding box center [268, 455] width 375 height 14
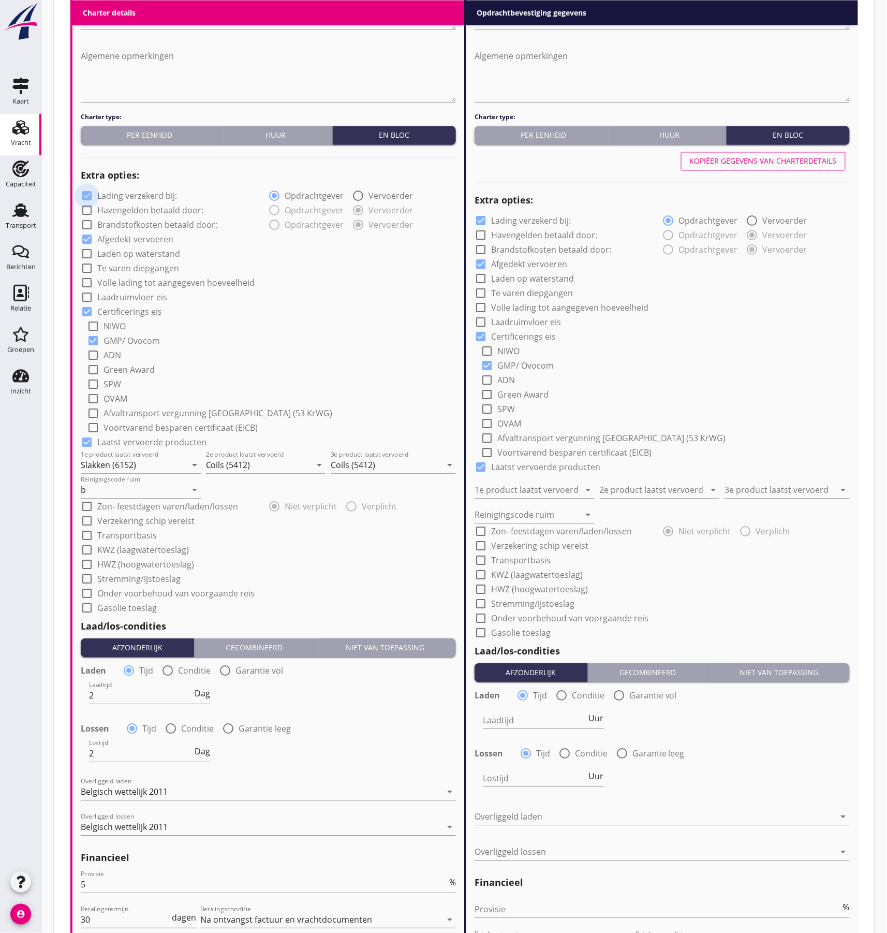
click at [85, 195] on div at bounding box center [87, 196] width 18 height 18
checkbox input "false"
click at [84, 508] on div at bounding box center [87, 507] width 18 height 18
checkbox input "true"
click at [84, 526] on div at bounding box center [87, 522] width 18 height 18
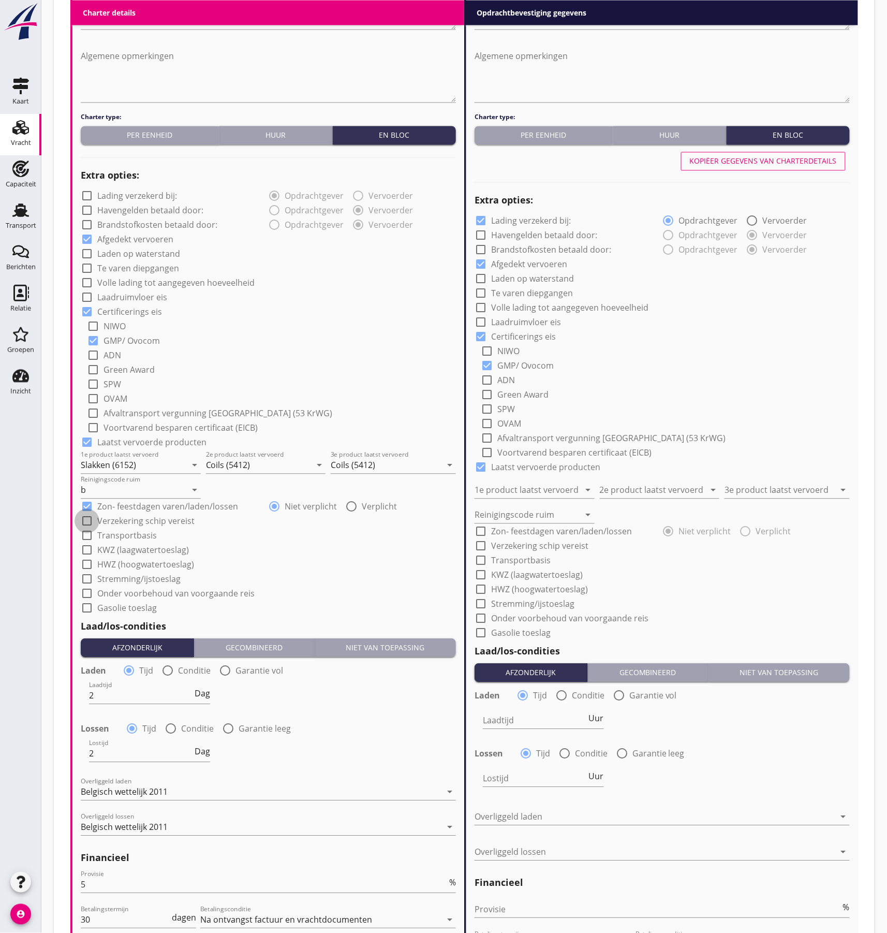
checkbox input "true"
click at [84, 535] on div at bounding box center [87, 536] width 18 height 18
checkbox input "true"
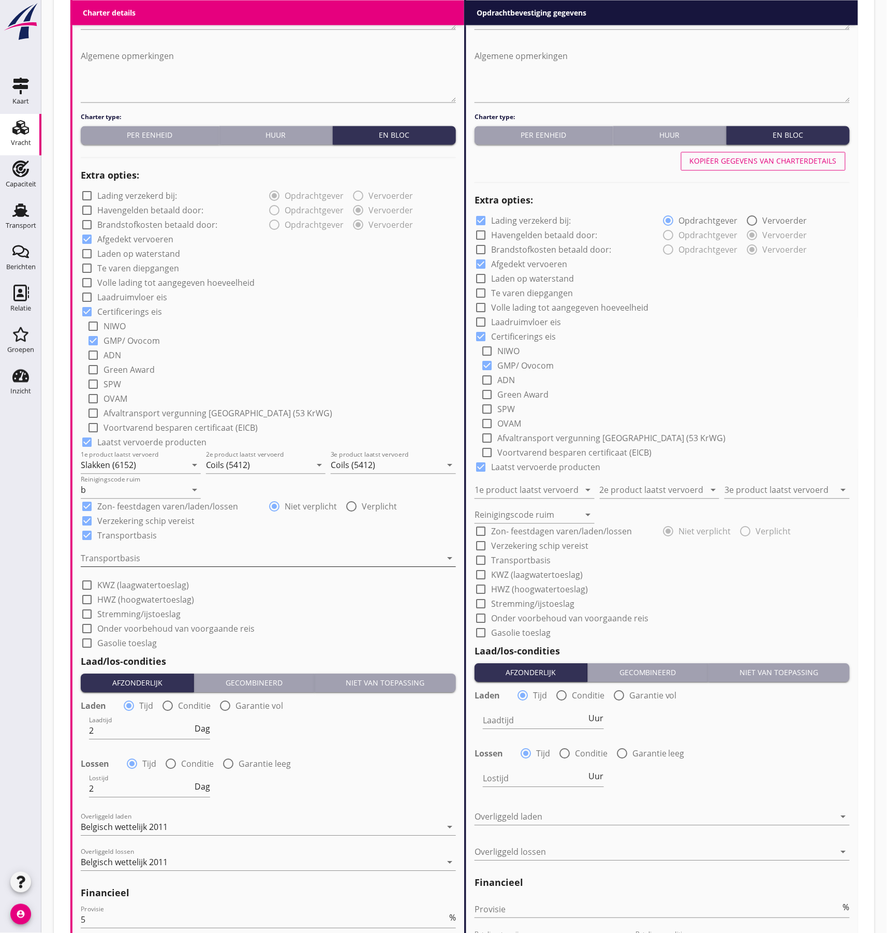
click at [142, 560] on div at bounding box center [261, 558] width 361 height 17
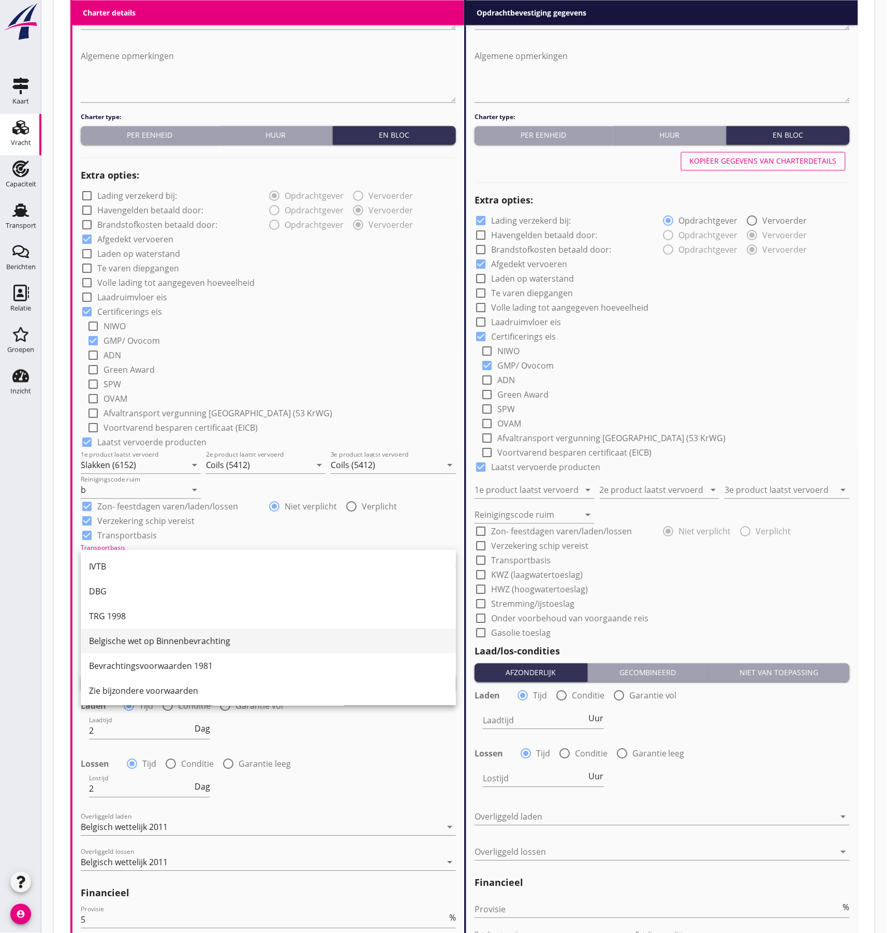
scroll to position [27, 0]
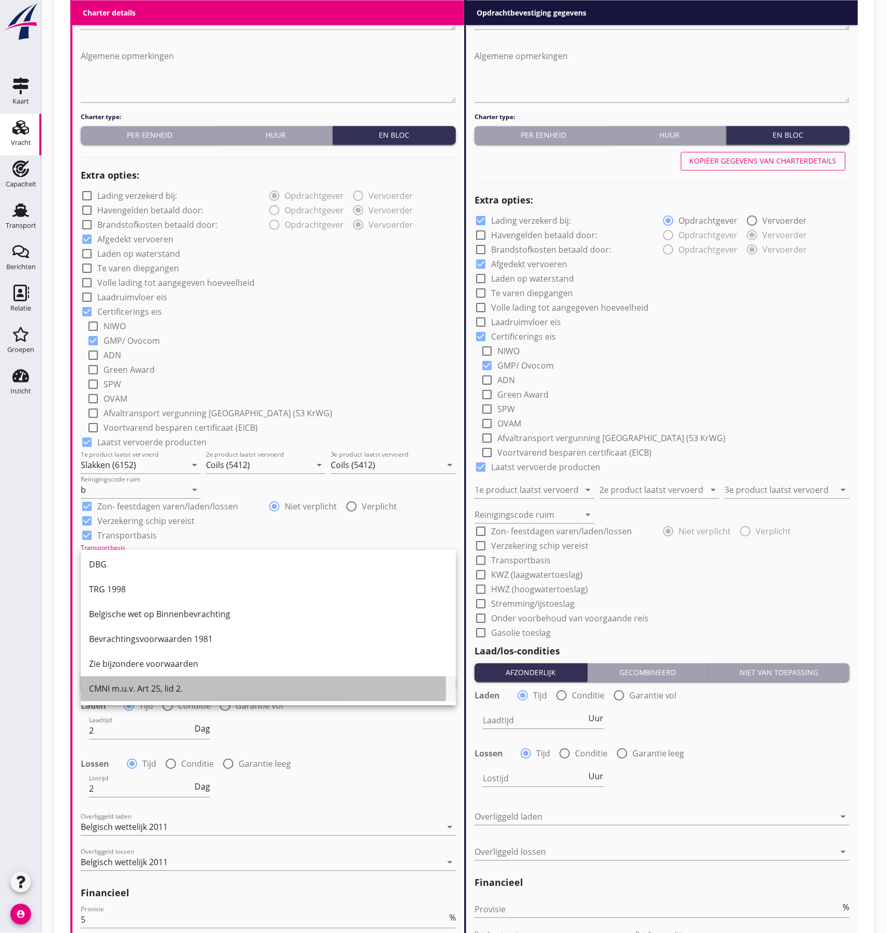
click at [127, 686] on div "CMNI m.u.v. Art 25, lid 2." at bounding box center [268, 689] width 359 height 12
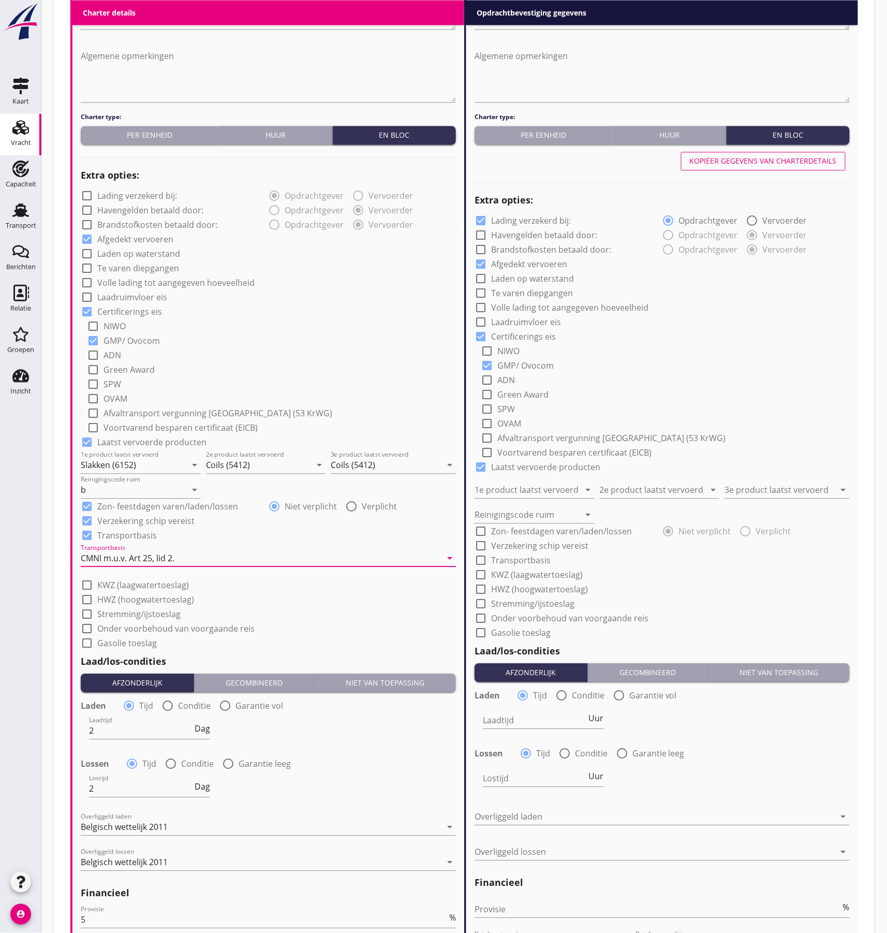
click at [419, 380] on div "check_box_outline_blank SPW" at bounding box center [271, 383] width 369 height 14
click at [713, 162] on div "Kopiëer gegevens van charterdetails" at bounding box center [763, 161] width 147 height 11
checkbox input "false"
type input "Slakken (6152)"
type input "Coils (5412)"
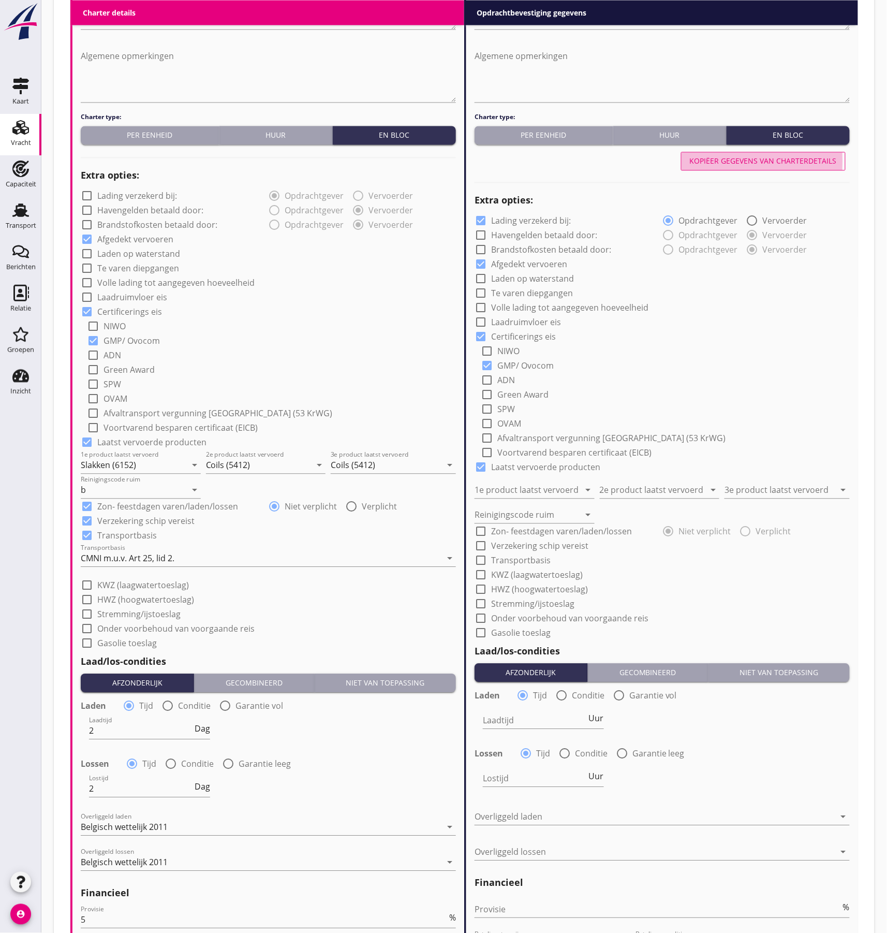
type input "Coils (5412)"
type input "b"
checkbox input "true"
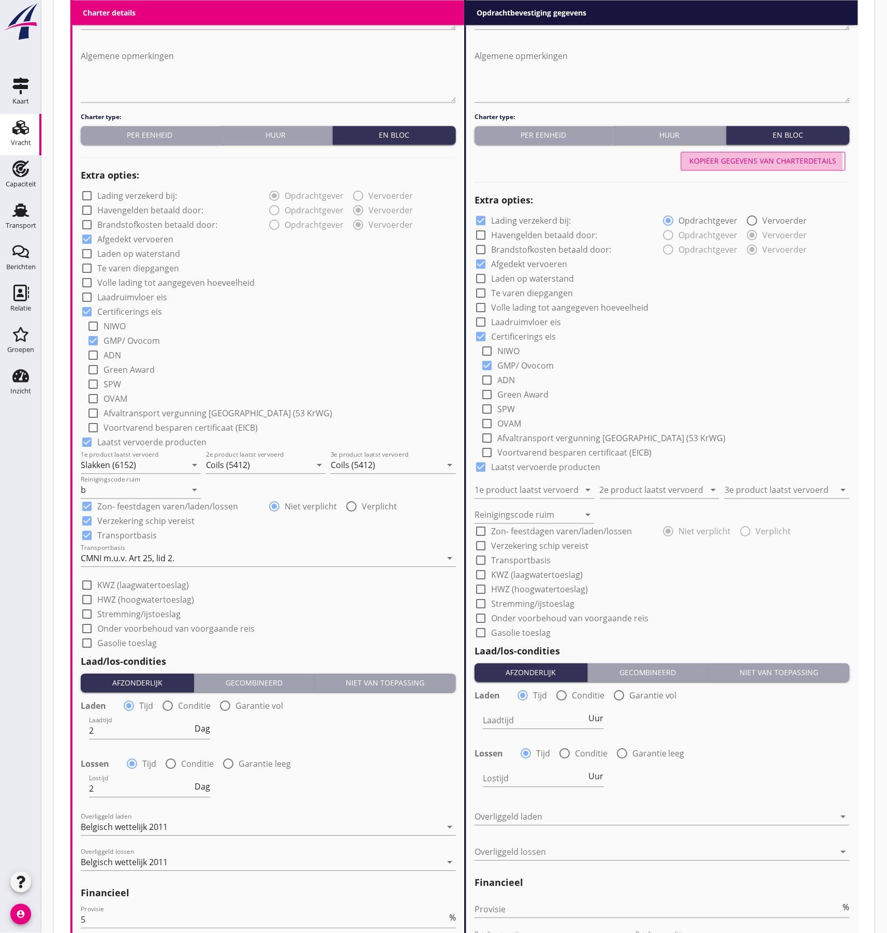
type input "2"
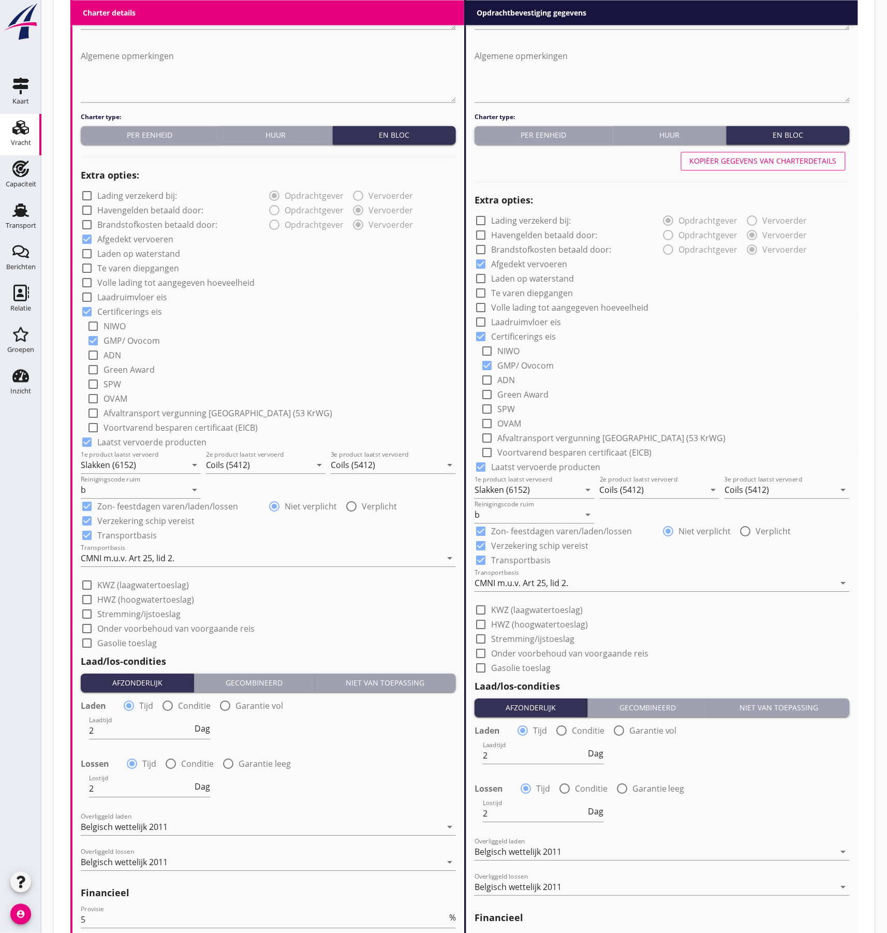
scroll to position [809, 0]
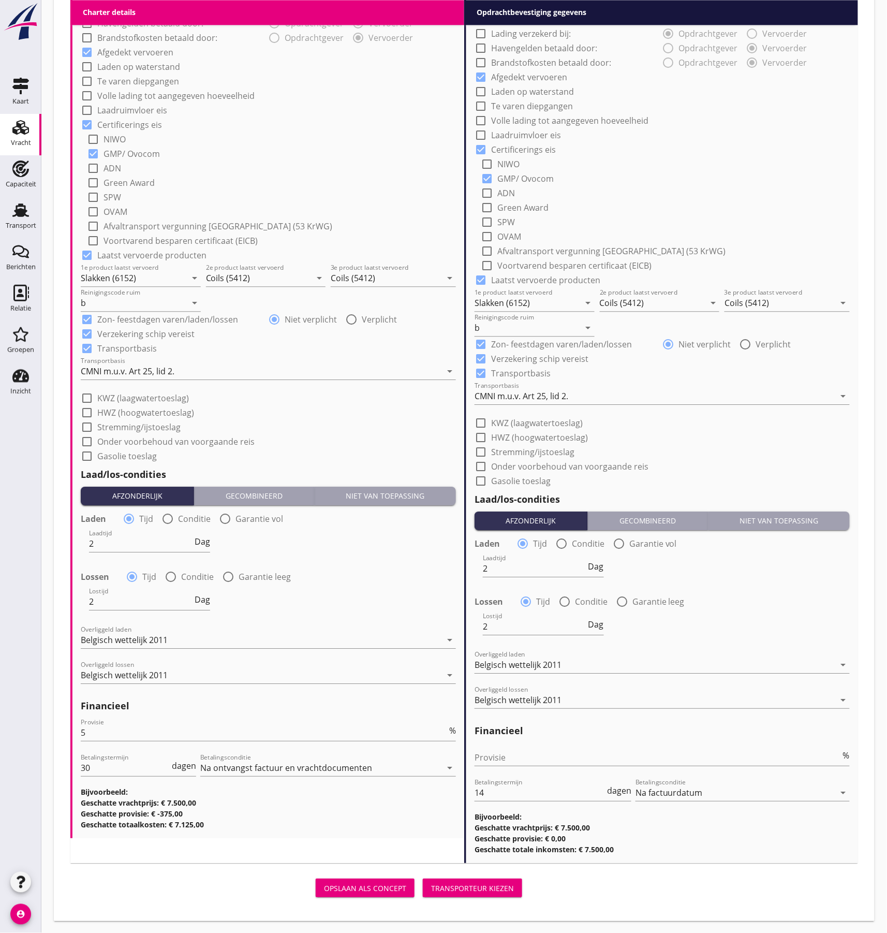
click at [466, 887] on div "Transporteur kiezen" at bounding box center [472, 888] width 83 height 11
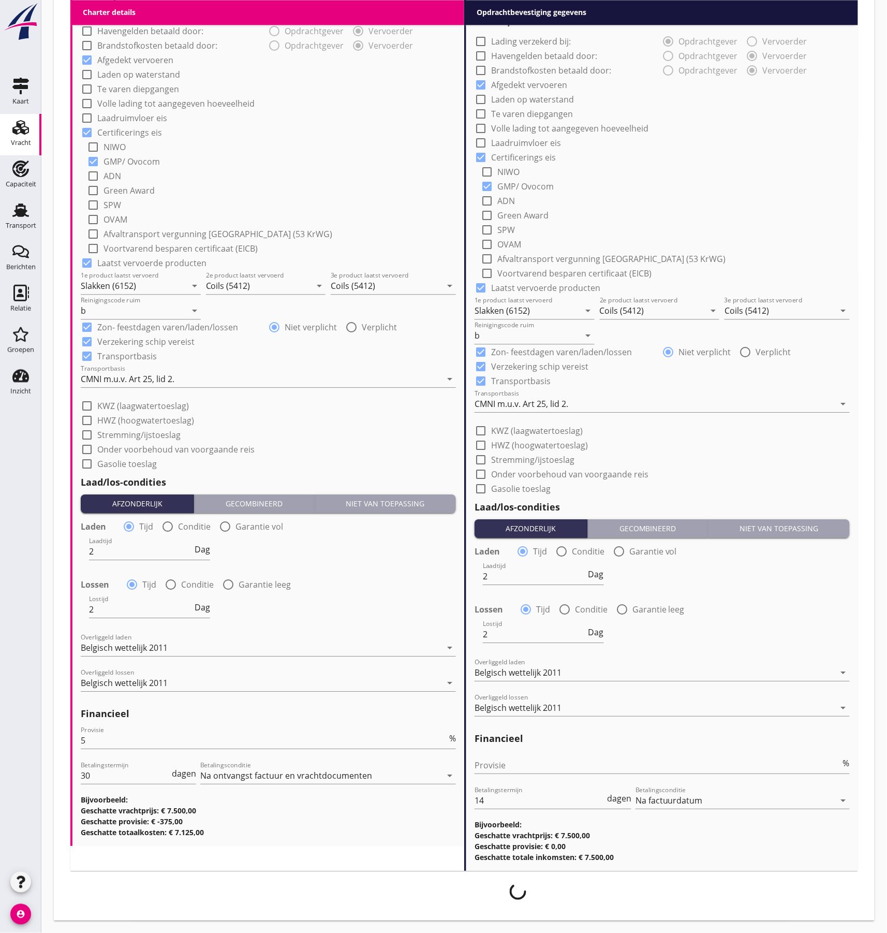
scroll to position [800, 0]
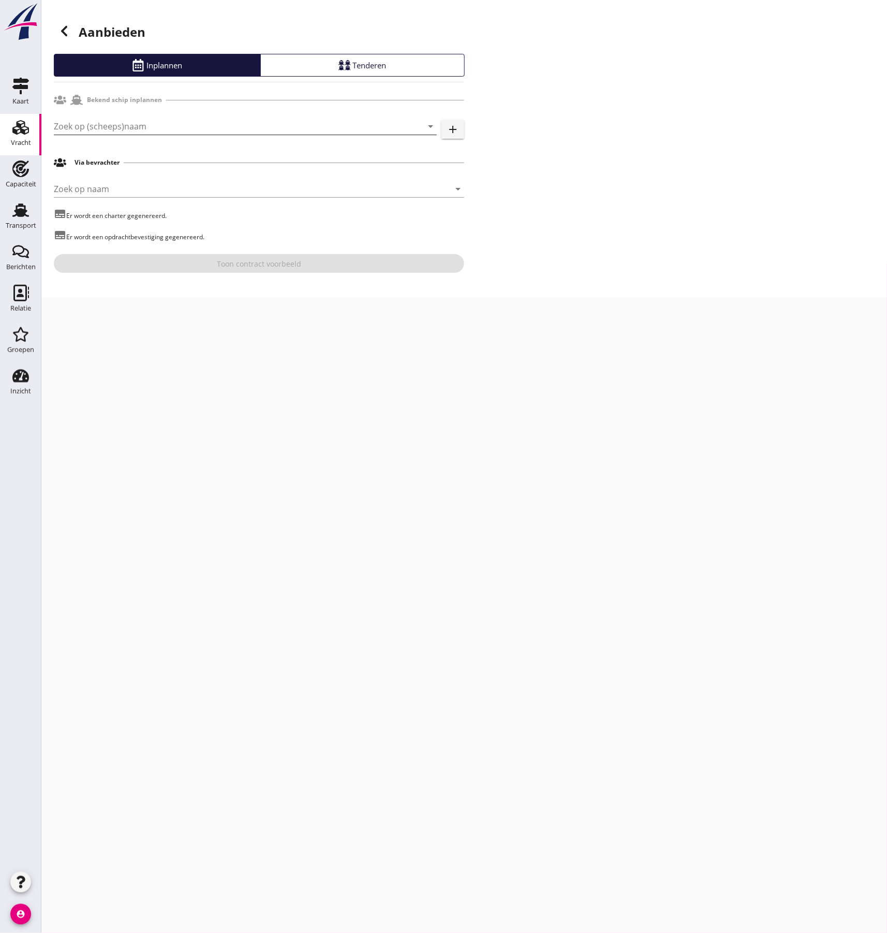
click at [137, 127] on input "Zoek op (scheeps)naam" at bounding box center [231, 126] width 354 height 17
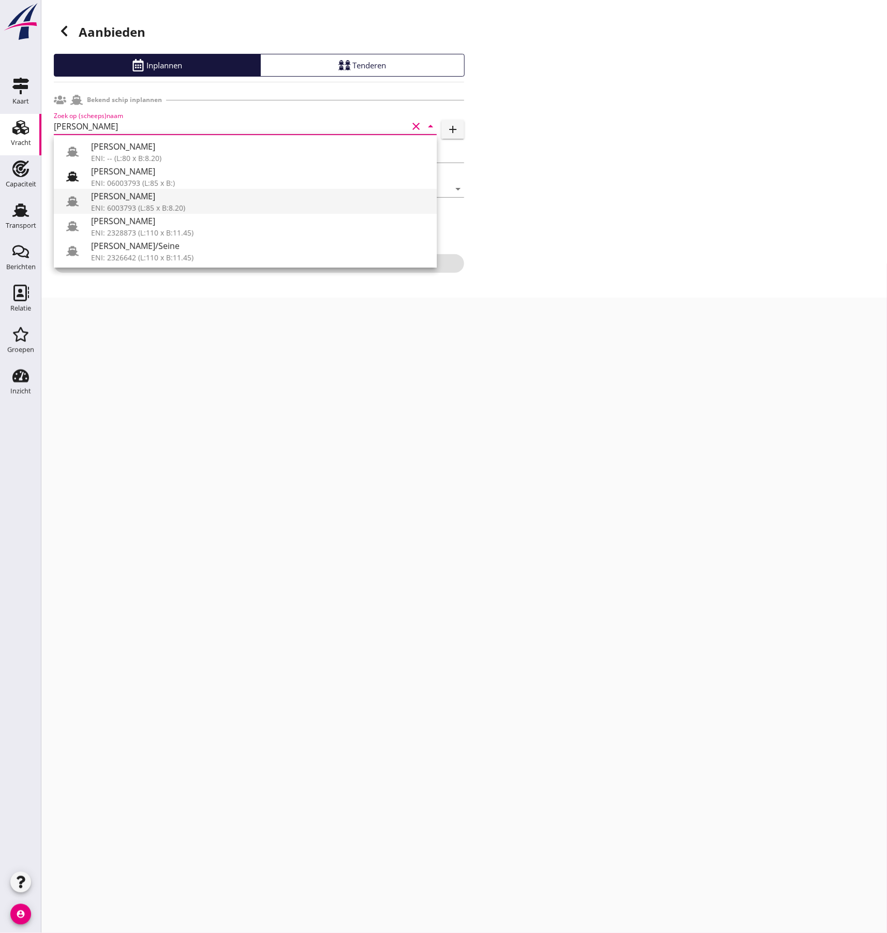
click at [173, 201] on div "[PERSON_NAME]" at bounding box center [260, 196] width 338 height 12
type input "[PERSON_NAME]"
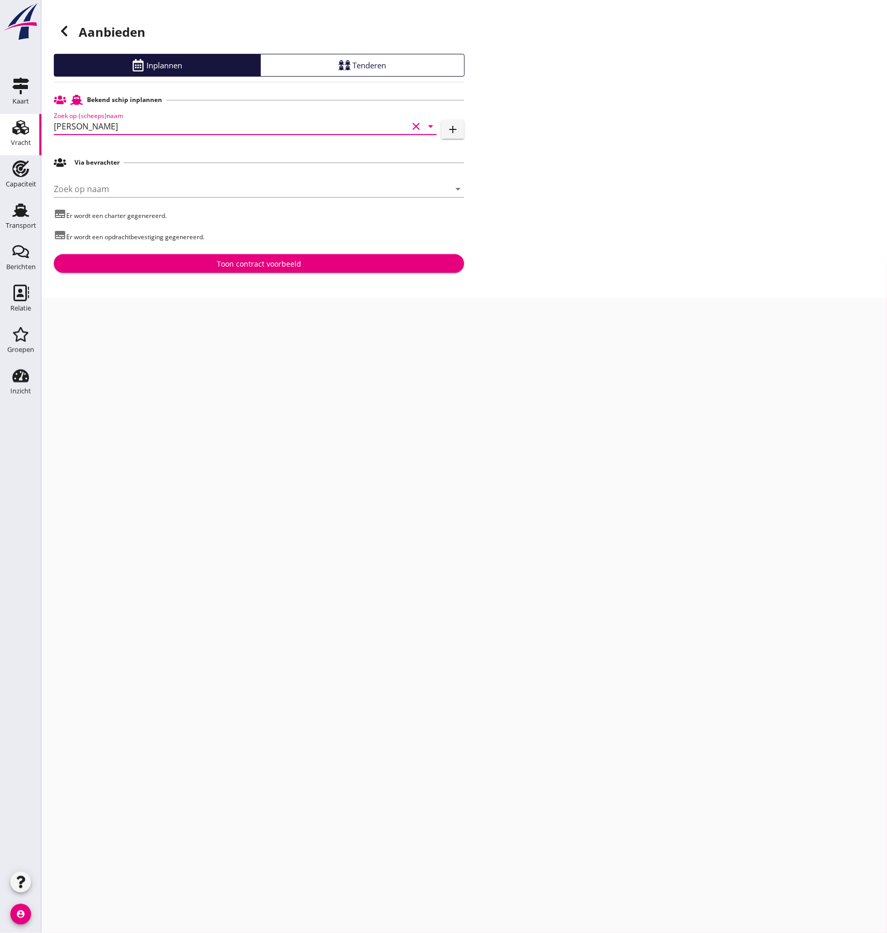
click at [212, 268] on div "Toon contract voorbeeld" at bounding box center [259, 263] width 394 height 11
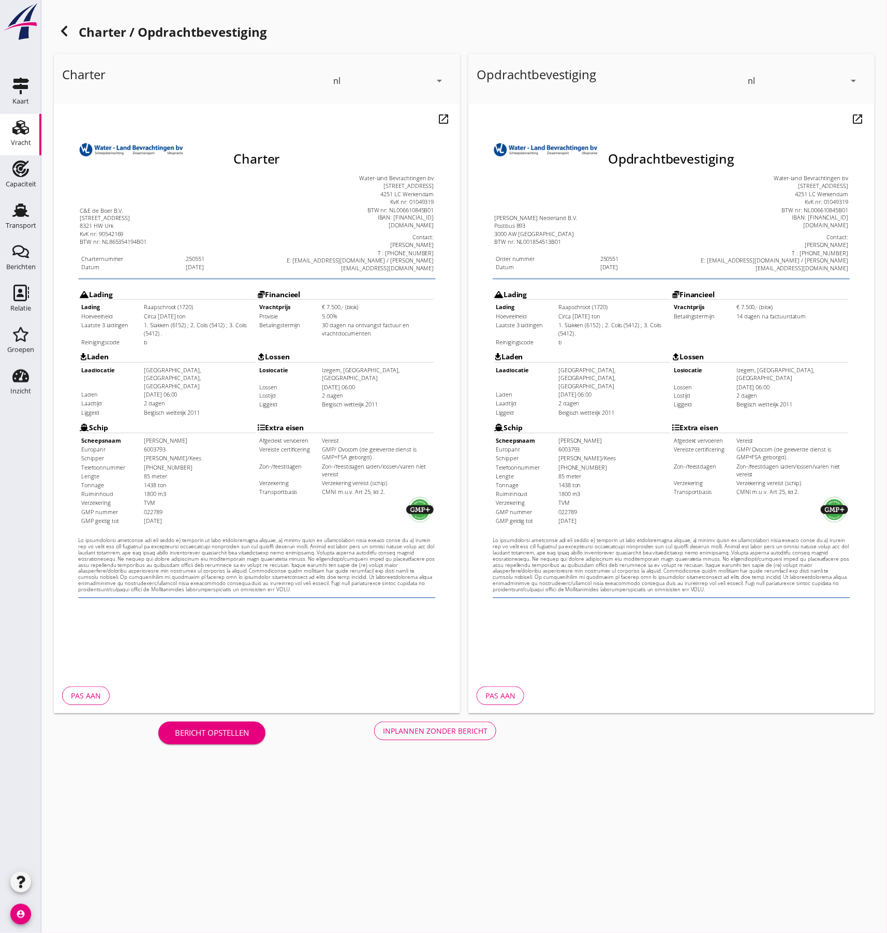
click at [448, 732] on div "Inplannen zonder bericht" at bounding box center [435, 731] width 105 height 11
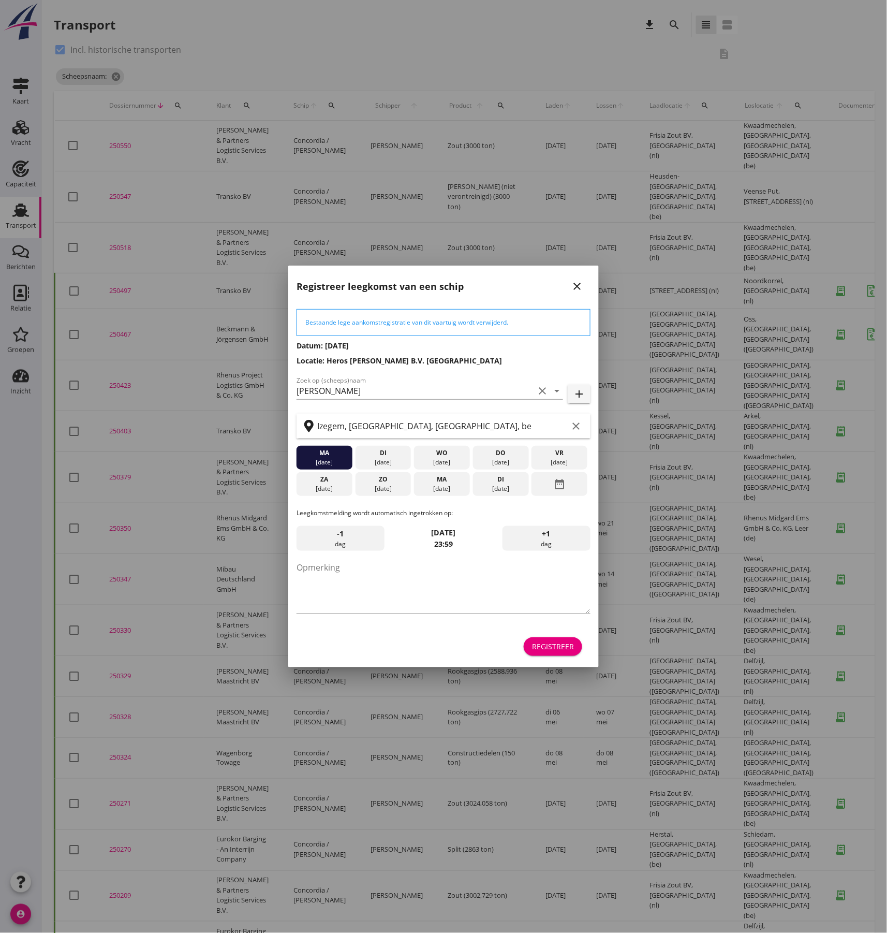
click at [560, 648] on div "Registreer" at bounding box center [553, 646] width 42 height 11
click at [560, 648] on div "Deel track en trace Vracht details Vracht aanpassen Schip wijzigen Vracht kopie…" at bounding box center [443, 763] width 887 height 1526
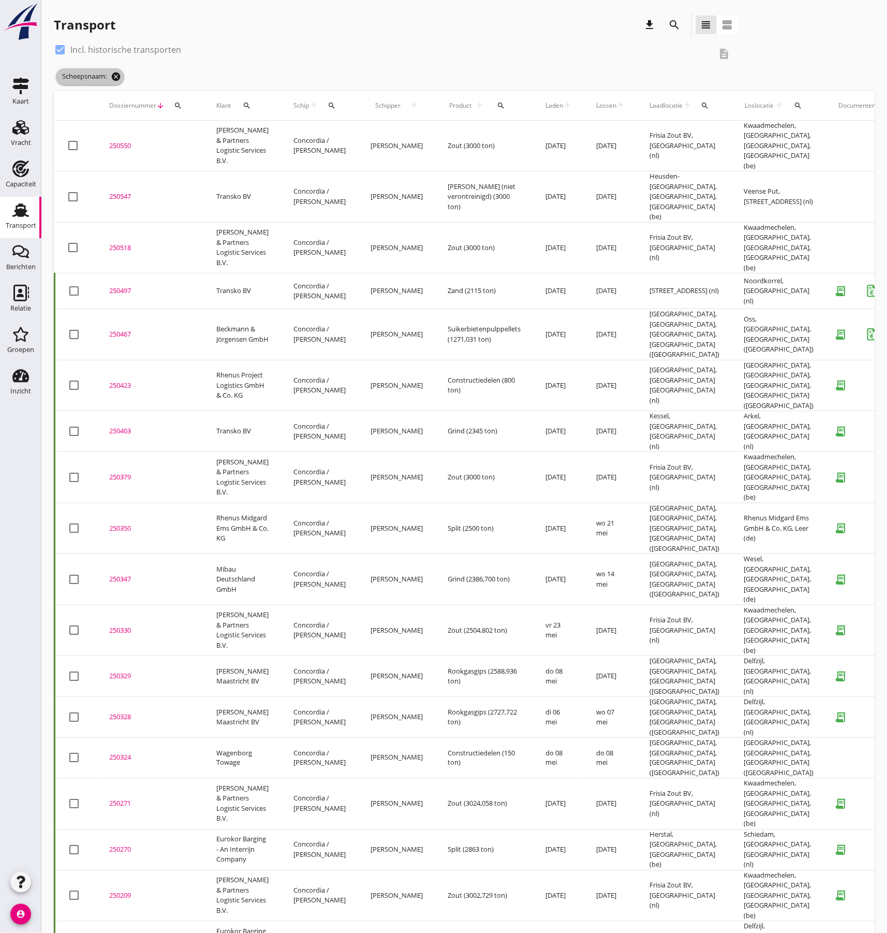
click at [121, 79] on icon "cancel" at bounding box center [116, 76] width 10 height 10
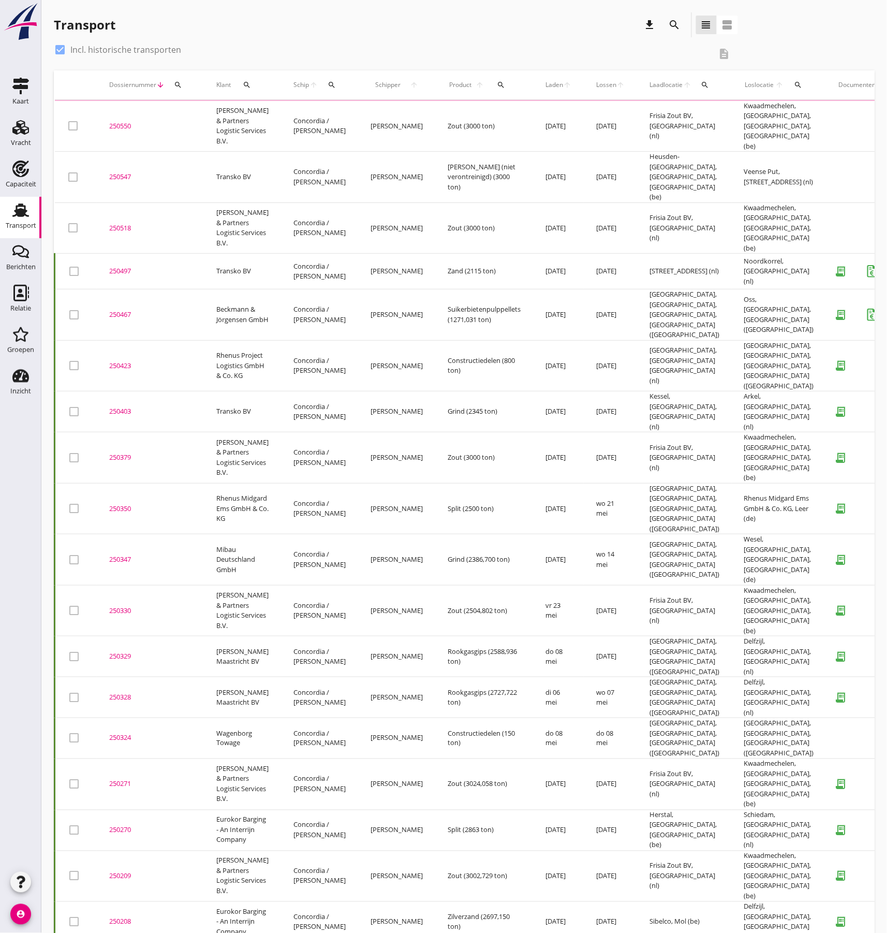
click at [57, 49] on div at bounding box center [60, 50] width 18 height 18
checkbox input "false"
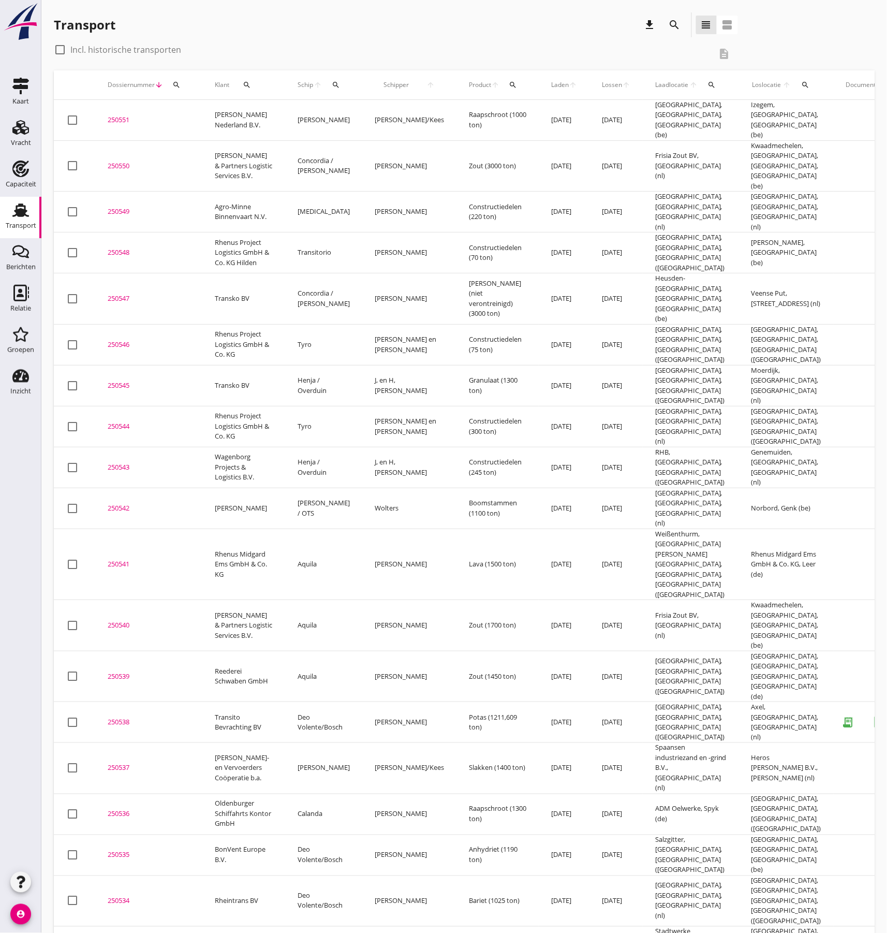
click at [124, 118] on div "250551" at bounding box center [149, 120] width 82 height 10
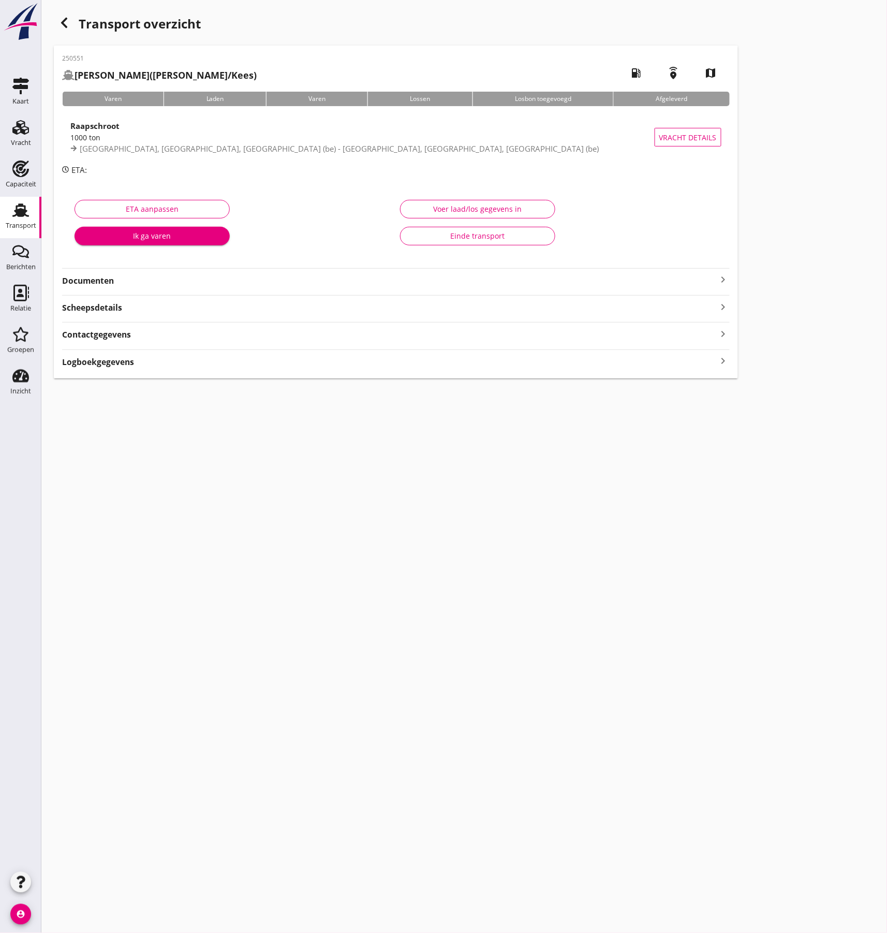
click at [127, 285] on strong "Documenten" at bounding box center [389, 281] width 655 height 12
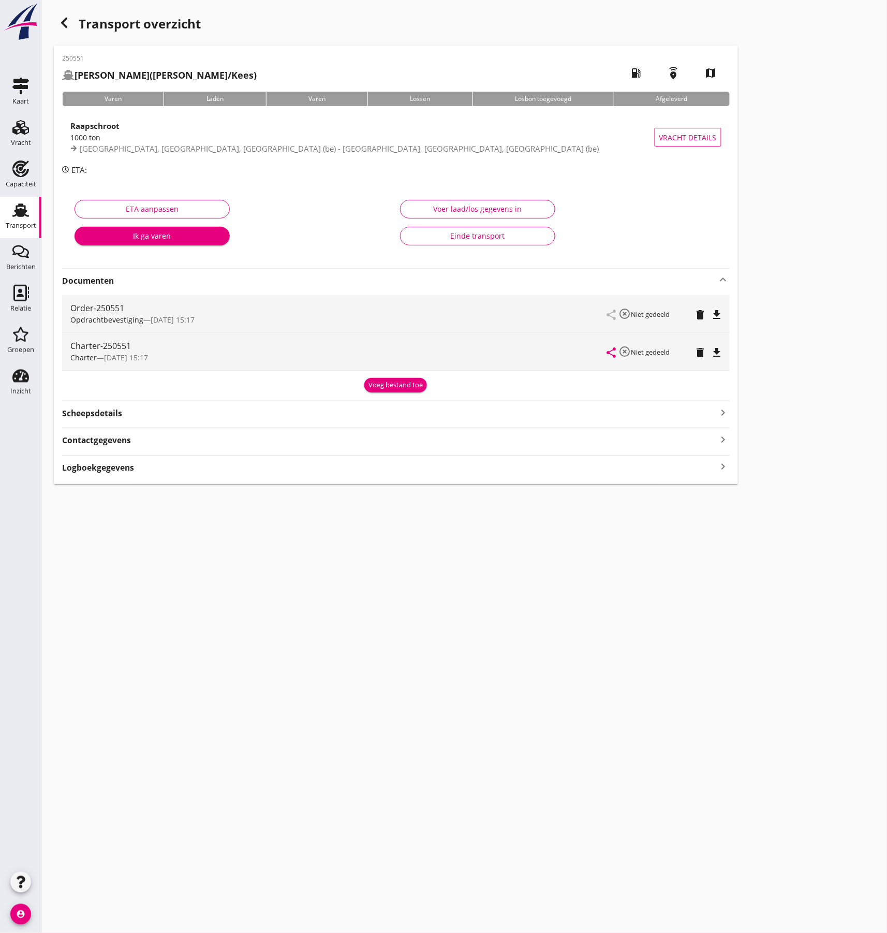
click at [719, 313] on icon "file_download" at bounding box center [717, 315] width 12 height 12
click at [717, 353] on icon "file_download" at bounding box center [717, 352] width 12 height 12
click at [180, 308] on div "Order-250551" at bounding box center [338, 308] width 537 height 12
